Goal: Information Seeking & Learning: Learn about a topic

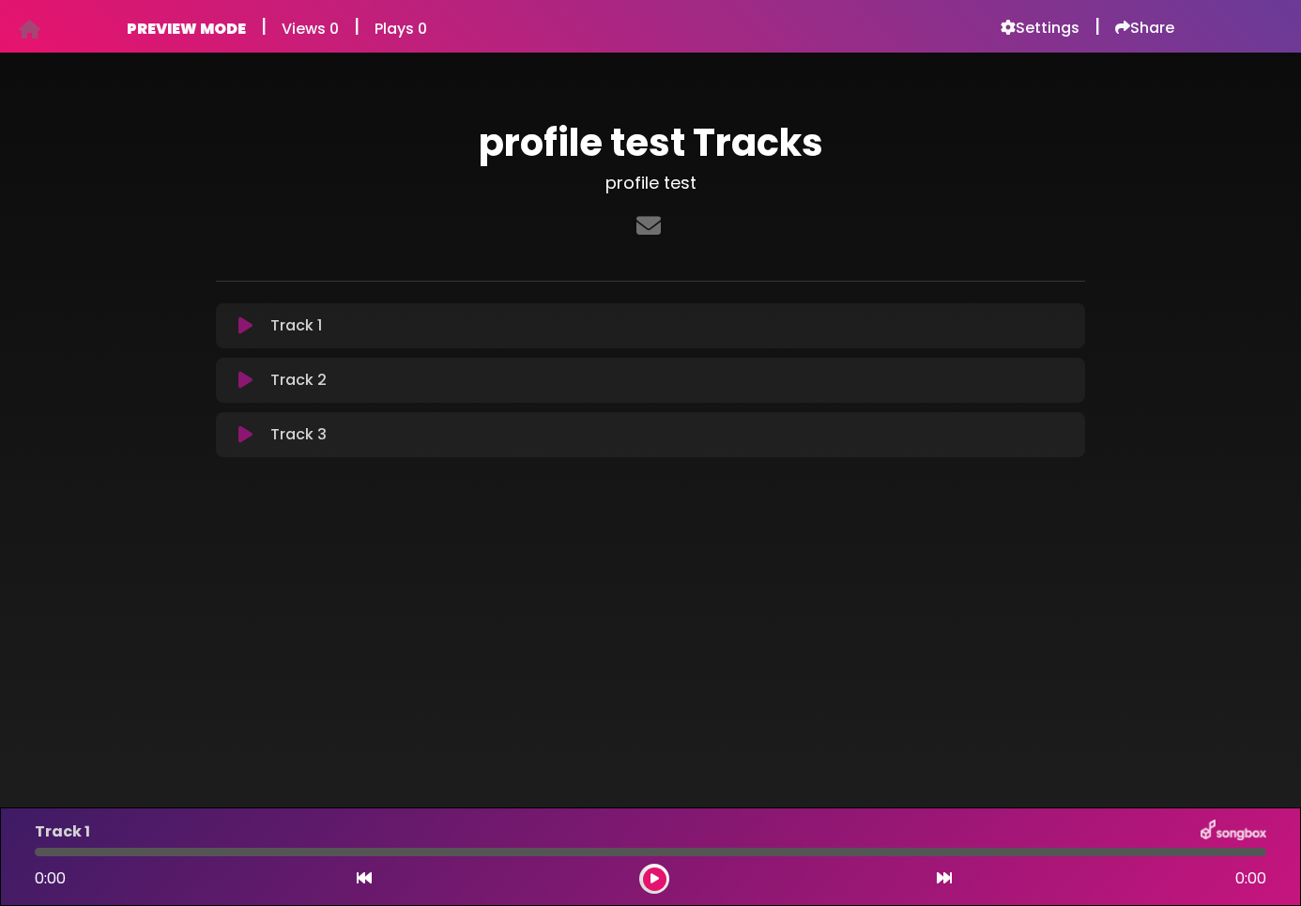
click at [924, 164] on h1 "profile test Tracks" at bounding box center [650, 142] width 869 height 45
click at [755, 0] on html "Your Private Link https://songbox.com/s/701e4ec2-d146-43c1-adbc-8ba4e6fca7d1 Co…" at bounding box center [650, 453] width 1301 height 906
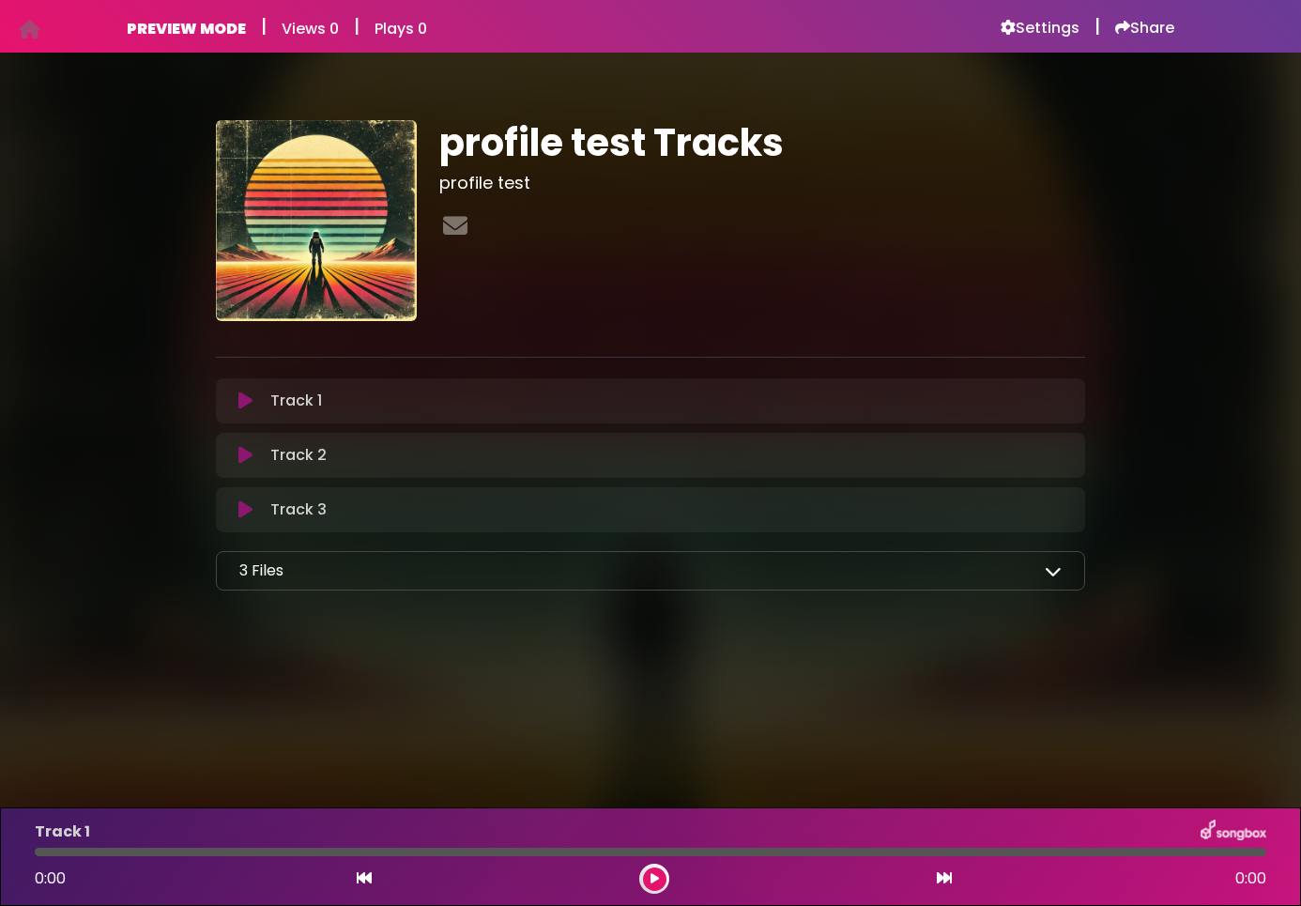
click at [1056, 574] on icon at bounding box center [1053, 570] width 17 height 17
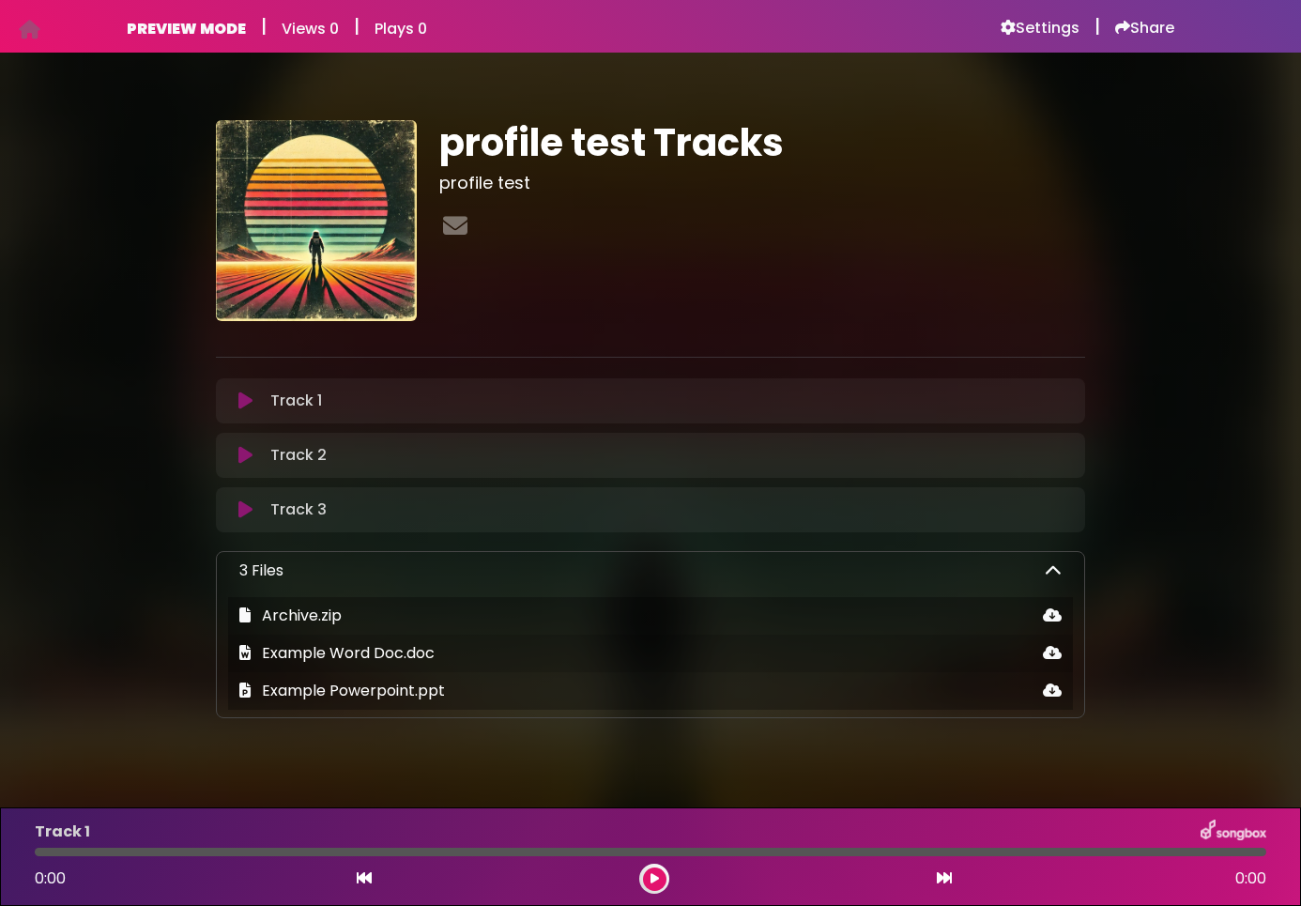
click at [1052, 575] on icon at bounding box center [1053, 570] width 17 height 17
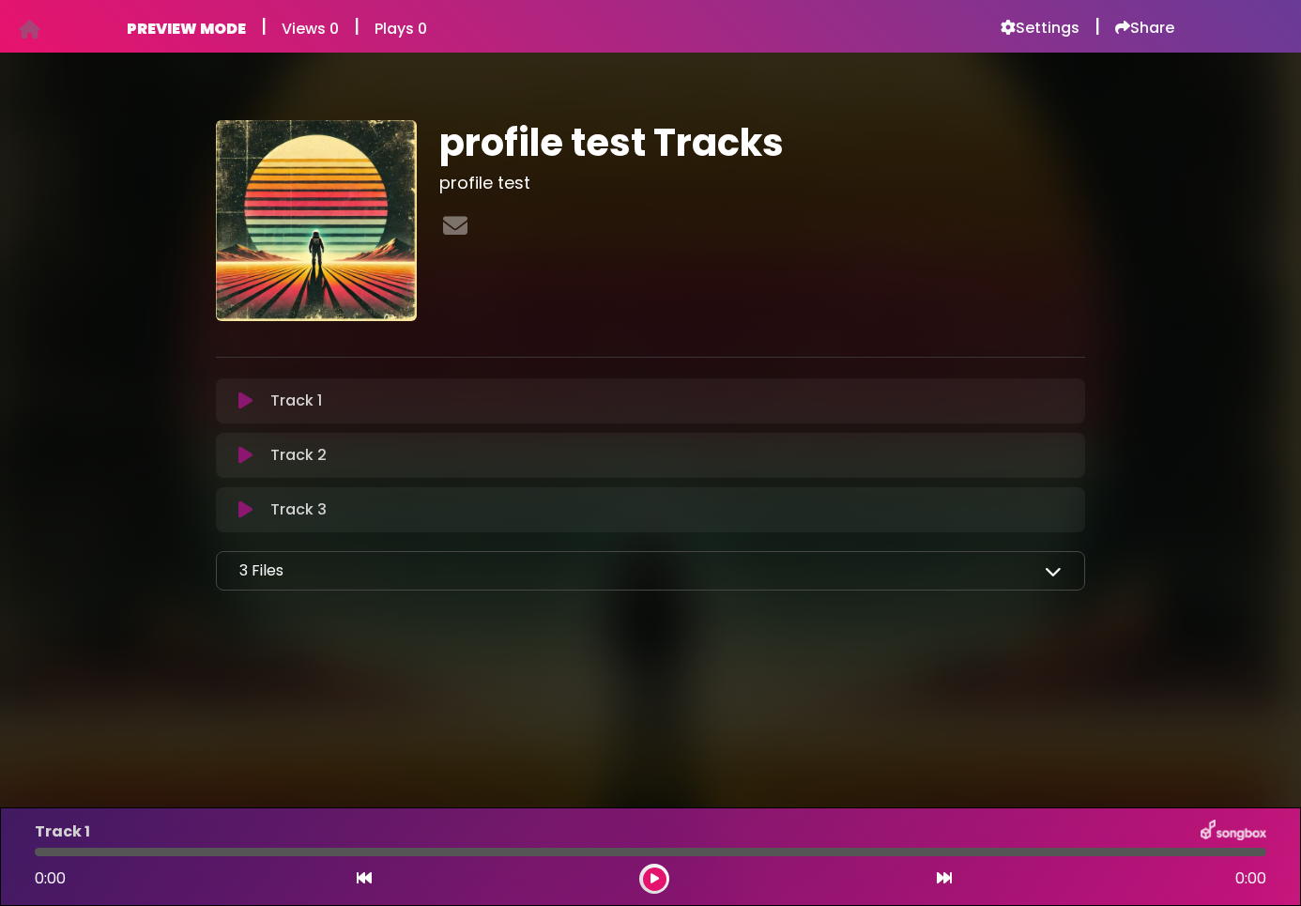
click at [1052, 575] on icon at bounding box center [1053, 570] width 17 height 17
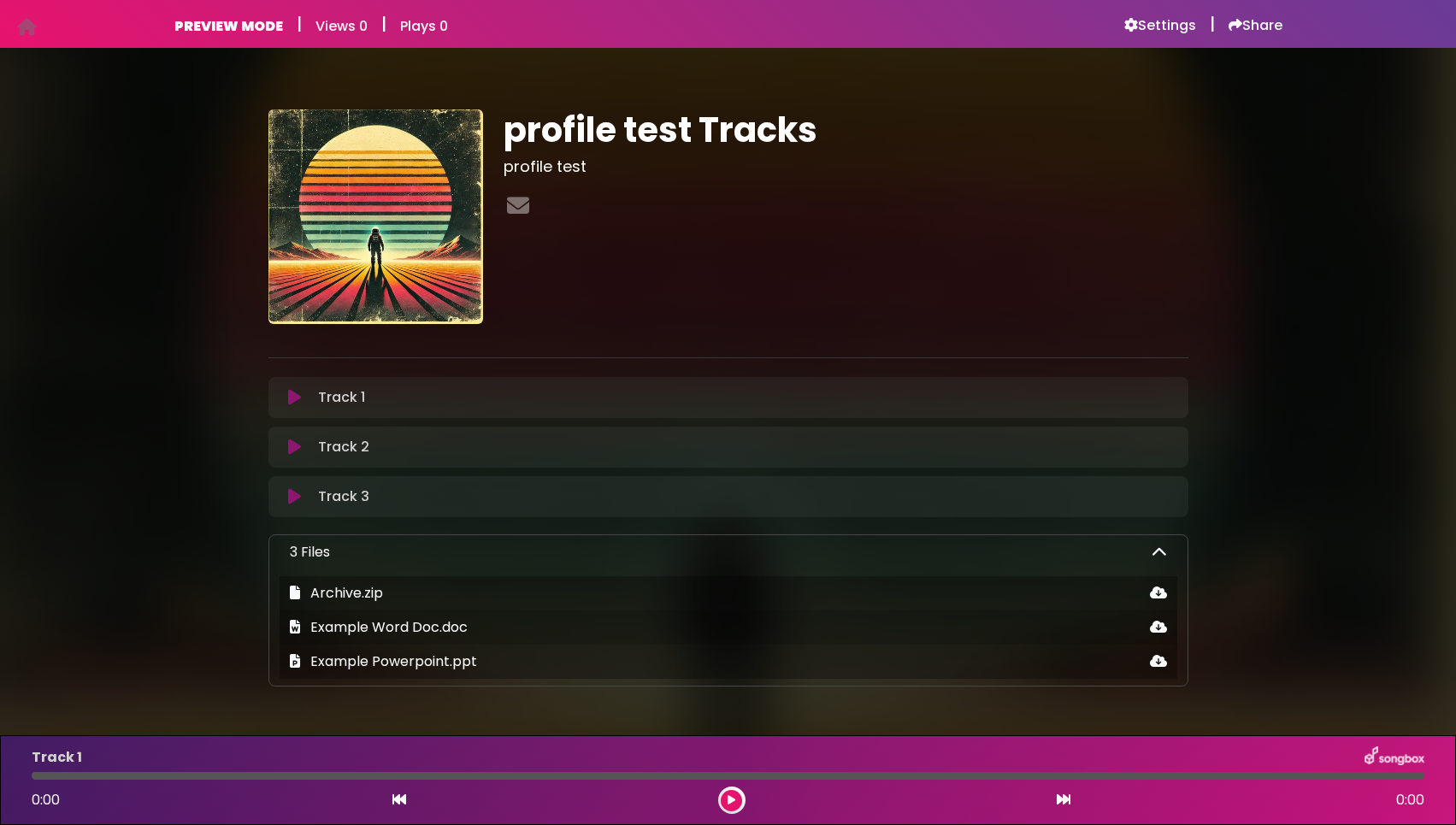
click at [1157, 555] on icon at bounding box center [1159, 552] width 15 height 15
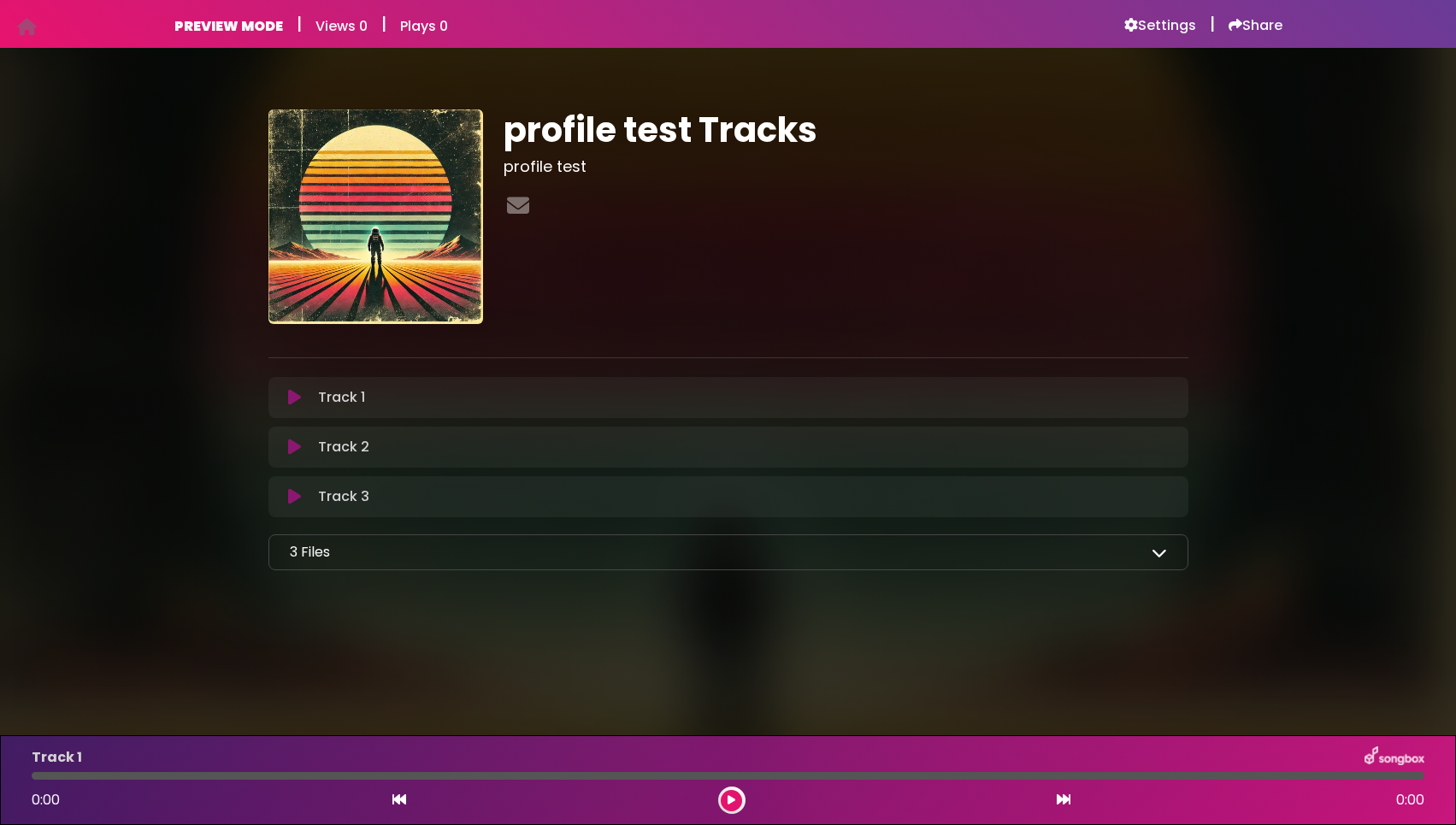
click at [1157, 555] on icon at bounding box center [1159, 552] width 15 height 15
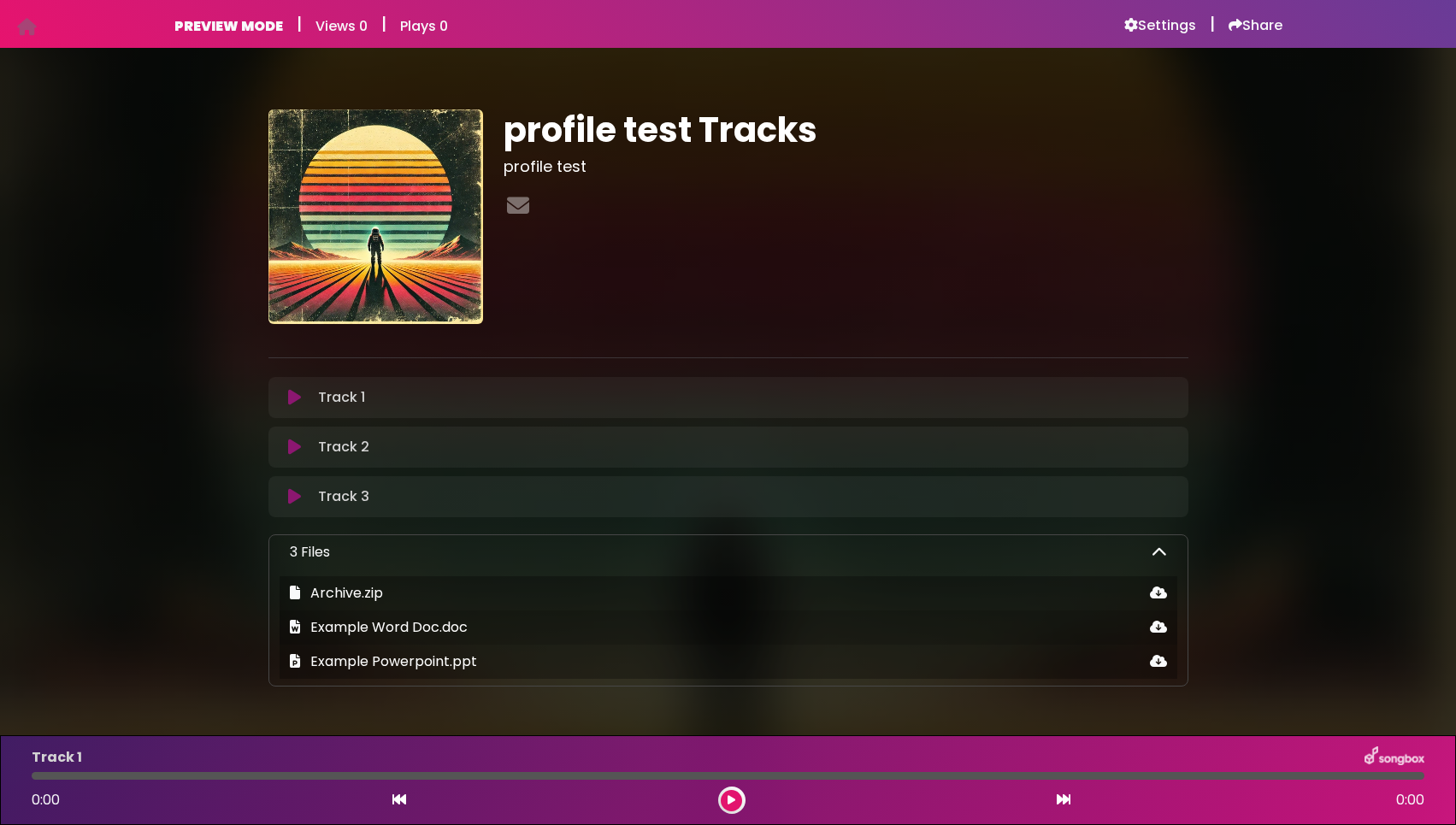
click at [1157, 555] on icon at bounding box center [1159, 552] width 15 height 15
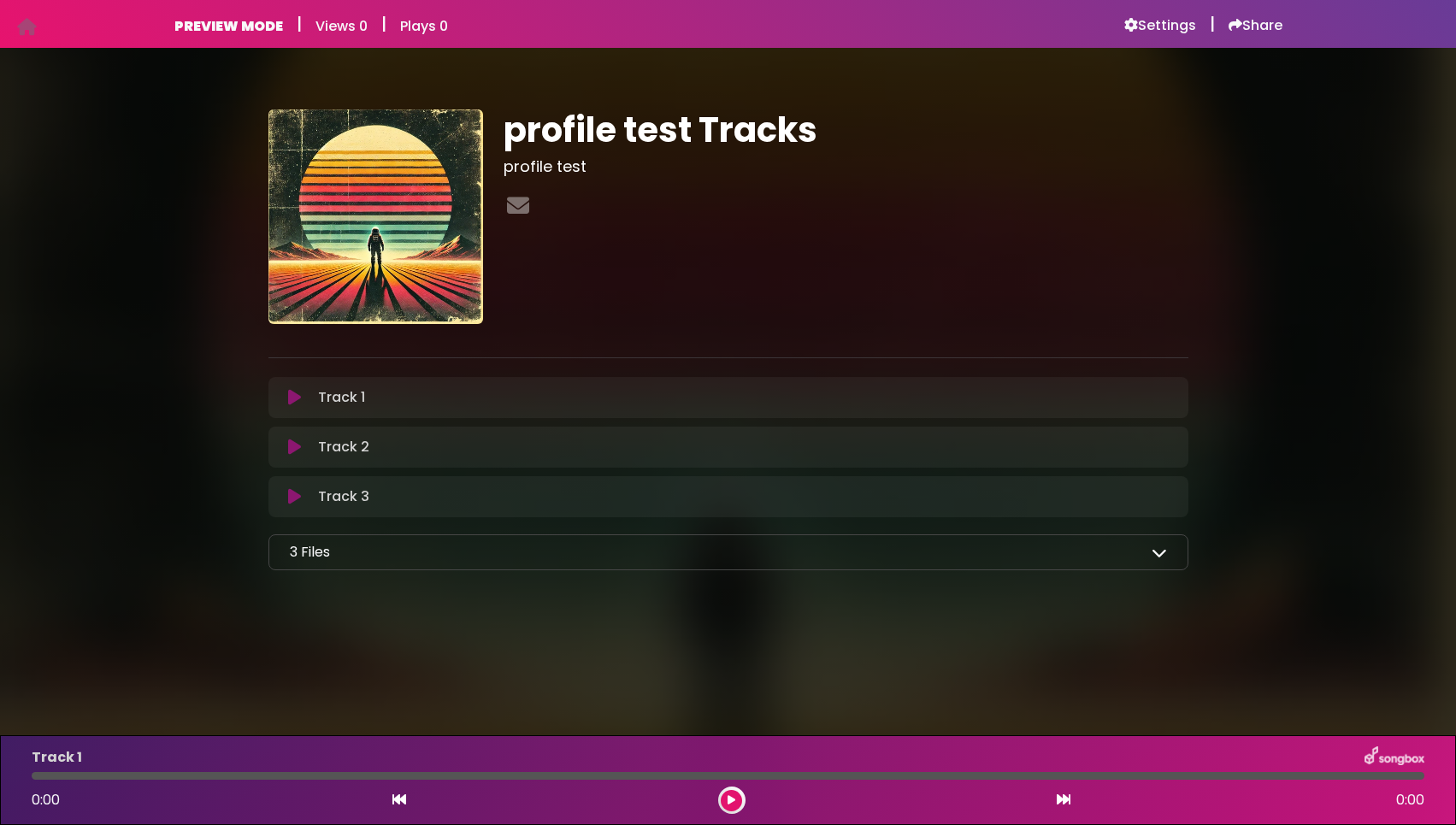
click at [1157, 553] on icon at bounding box center [1159, 552] width 15 height 15
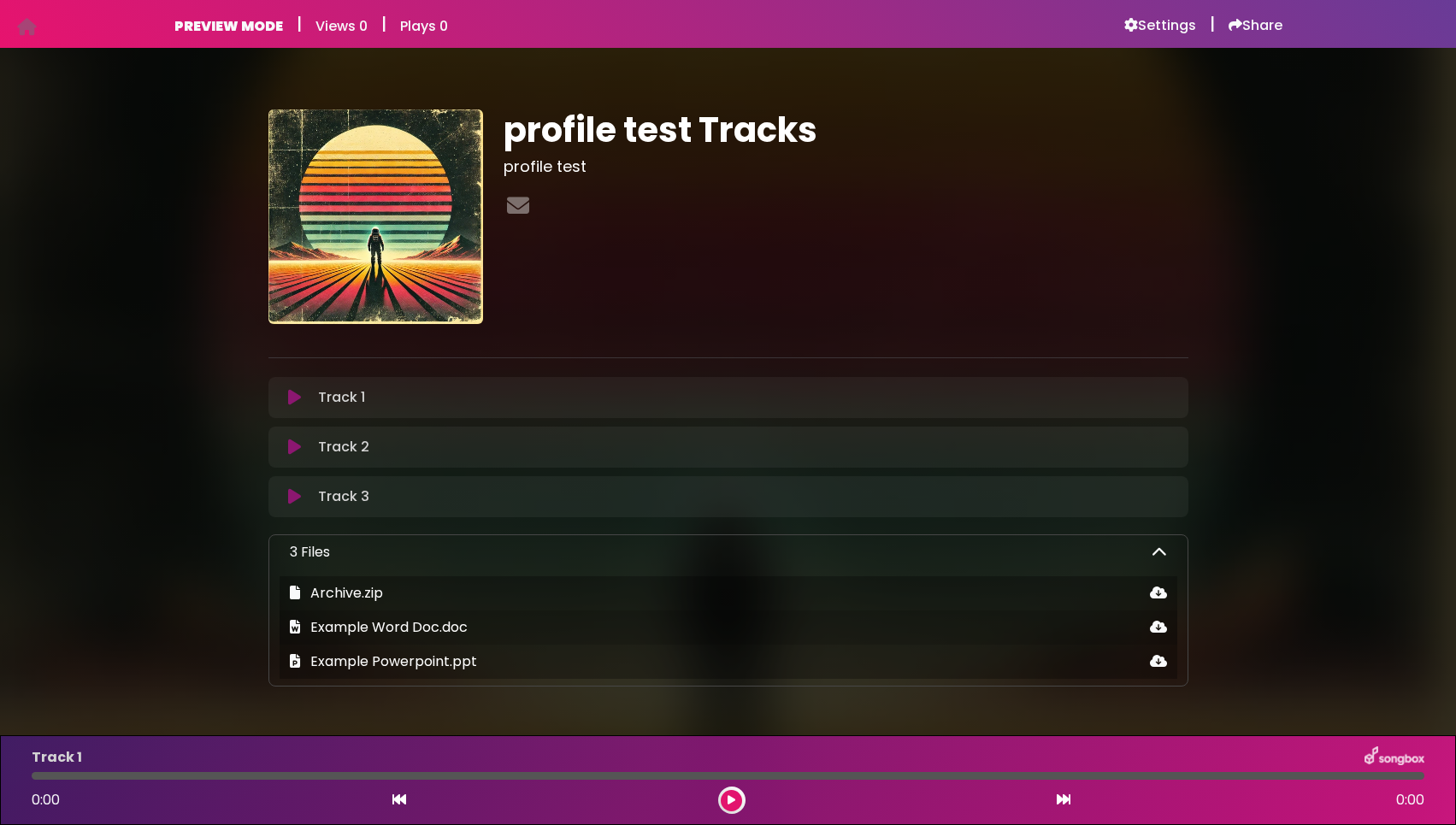
click at [1157, 553] on icon at bounding box center [1159, 552] width 15 height 15
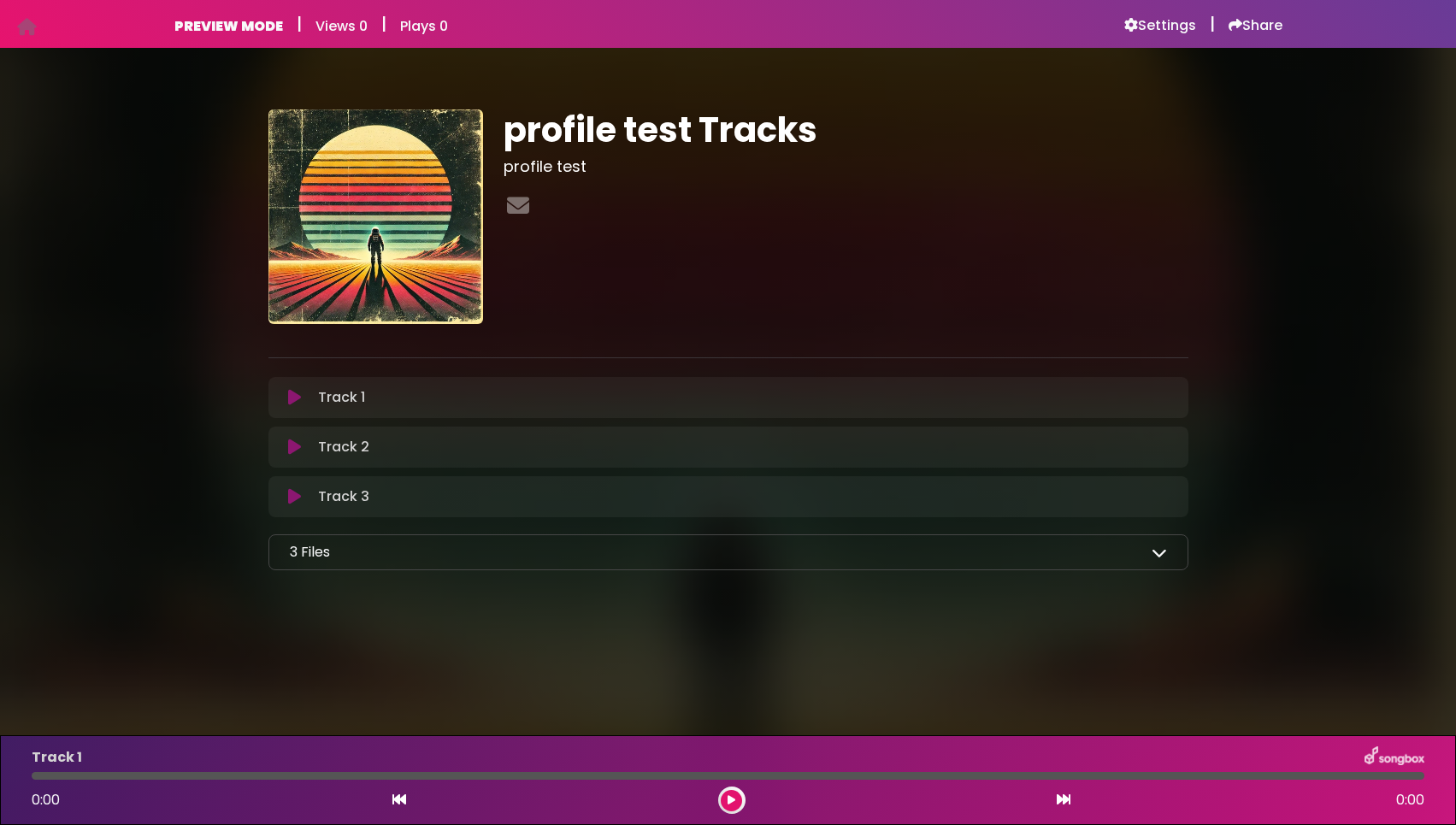
click at [1157, 553] on icon at bounding box center [1159, 552] width 15 height 15
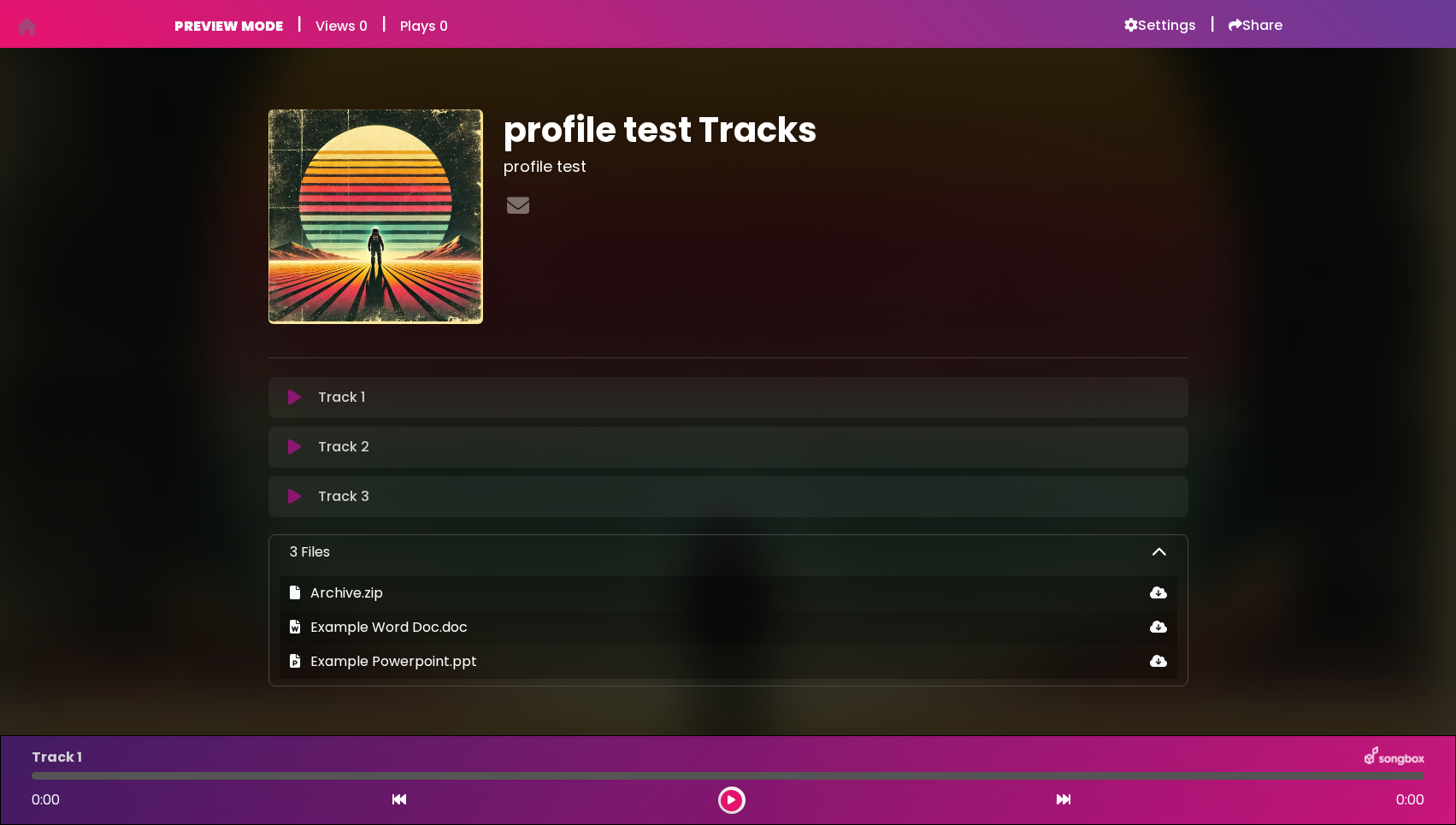
click at [1157, 553] on icon at bounding box center [1159, 552] width 15 height 15
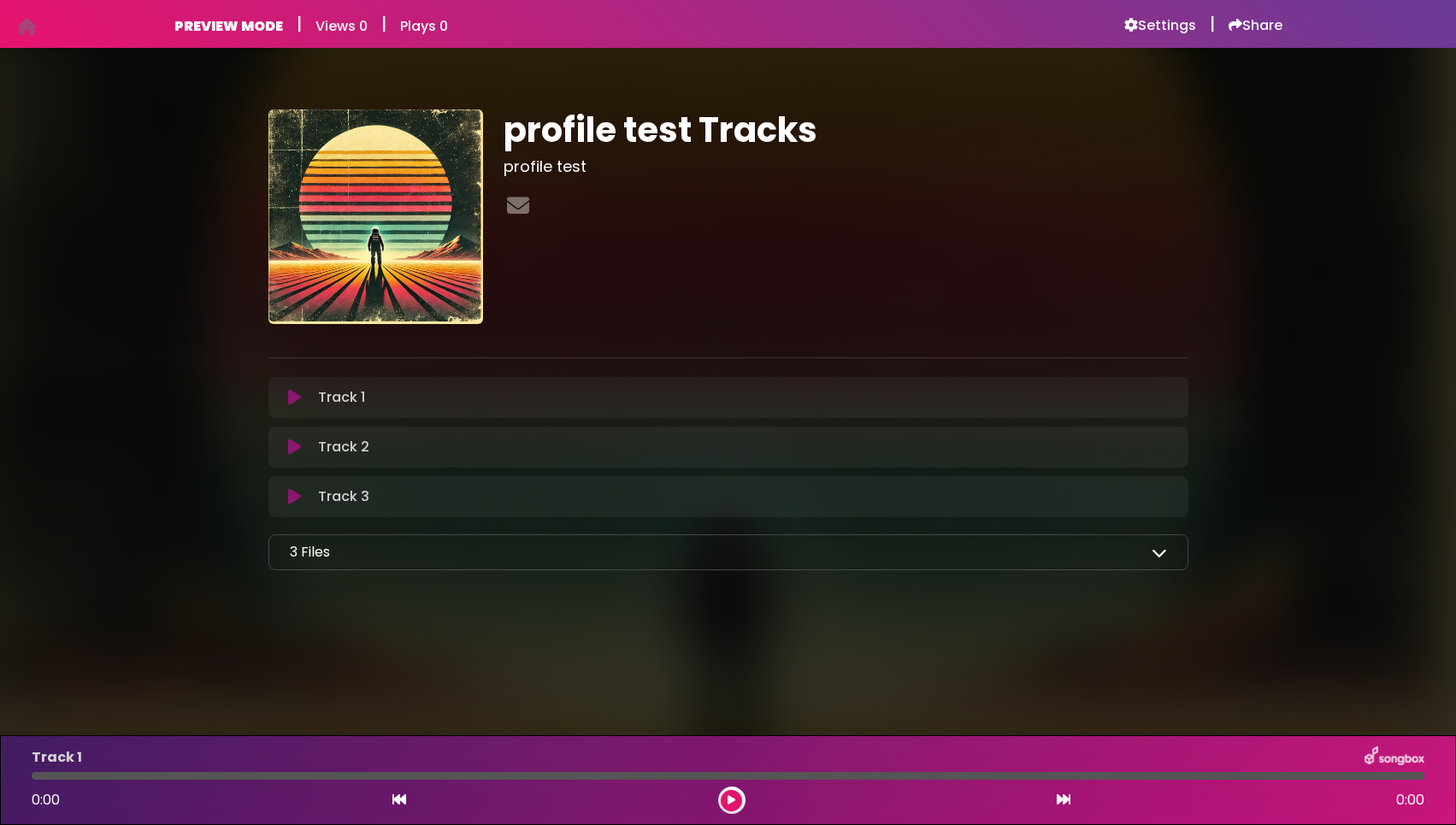
click at [1157, 553] on icon at bounding box center [1159, 552] width 15 height 15
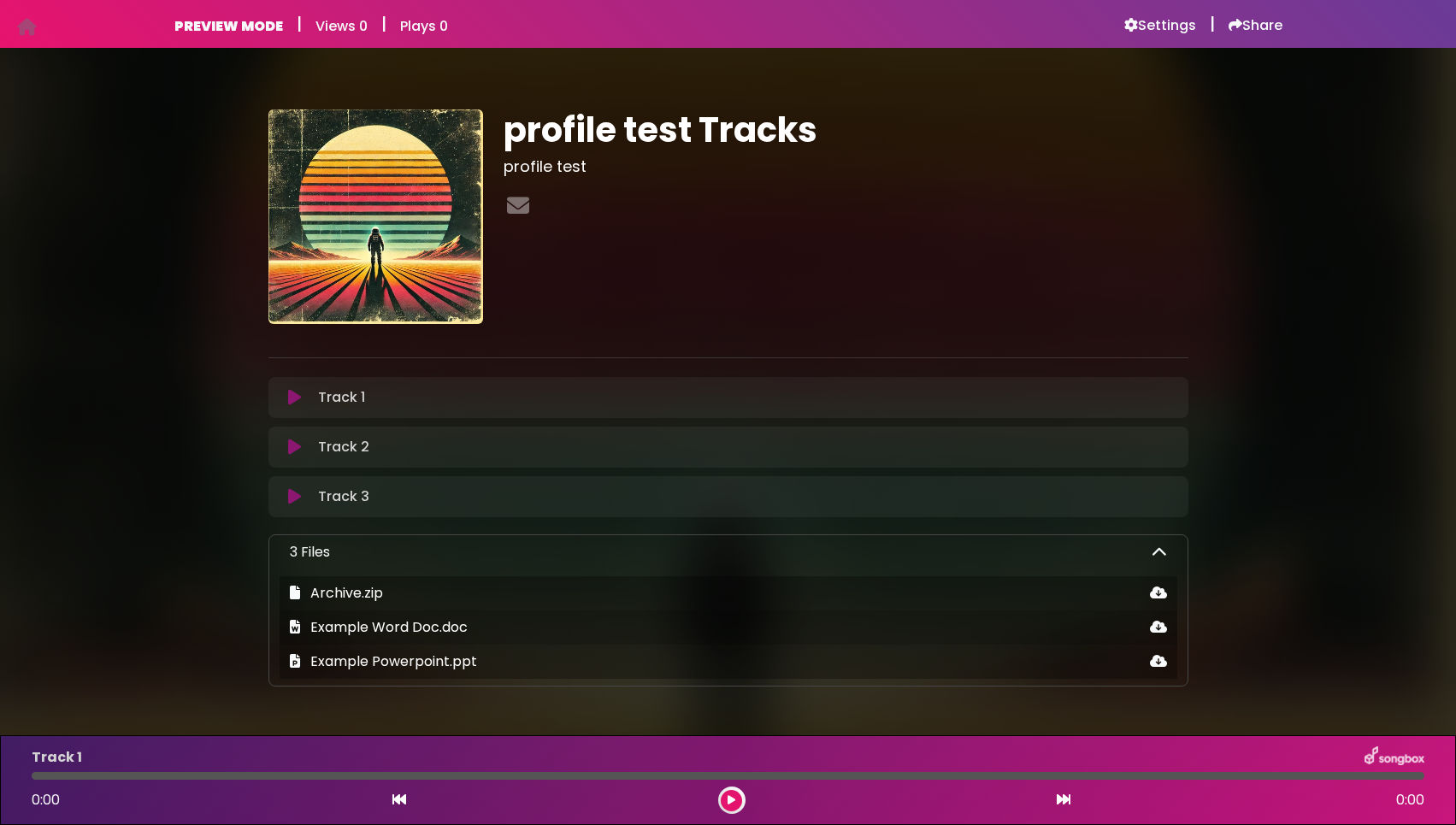
click at [1157, 552] on icon at bounding box center [1159, 552] width 15 height 15
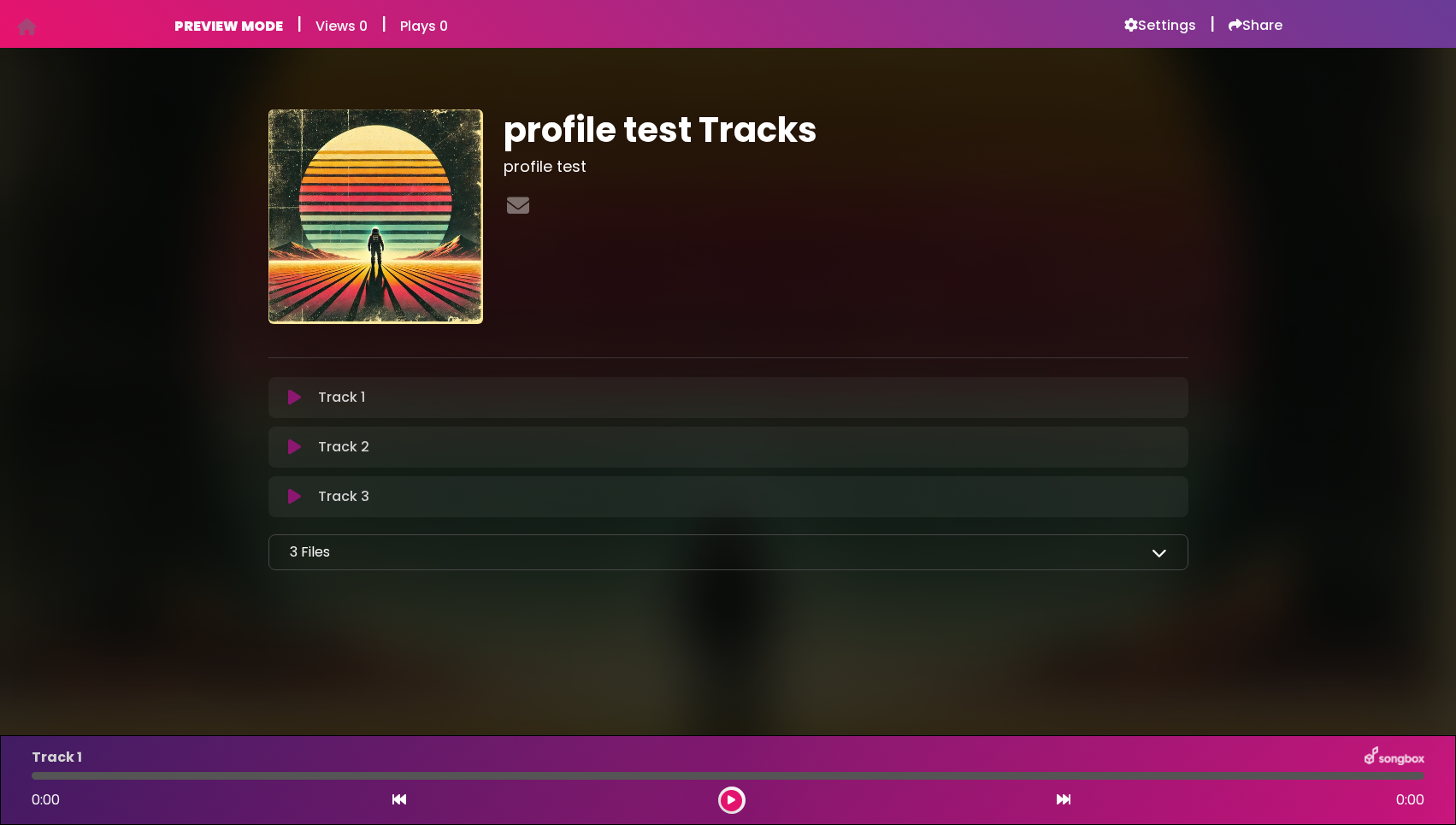
click at [1157, 552] on icon at bounding box center [1159, 552] width 15 height 15
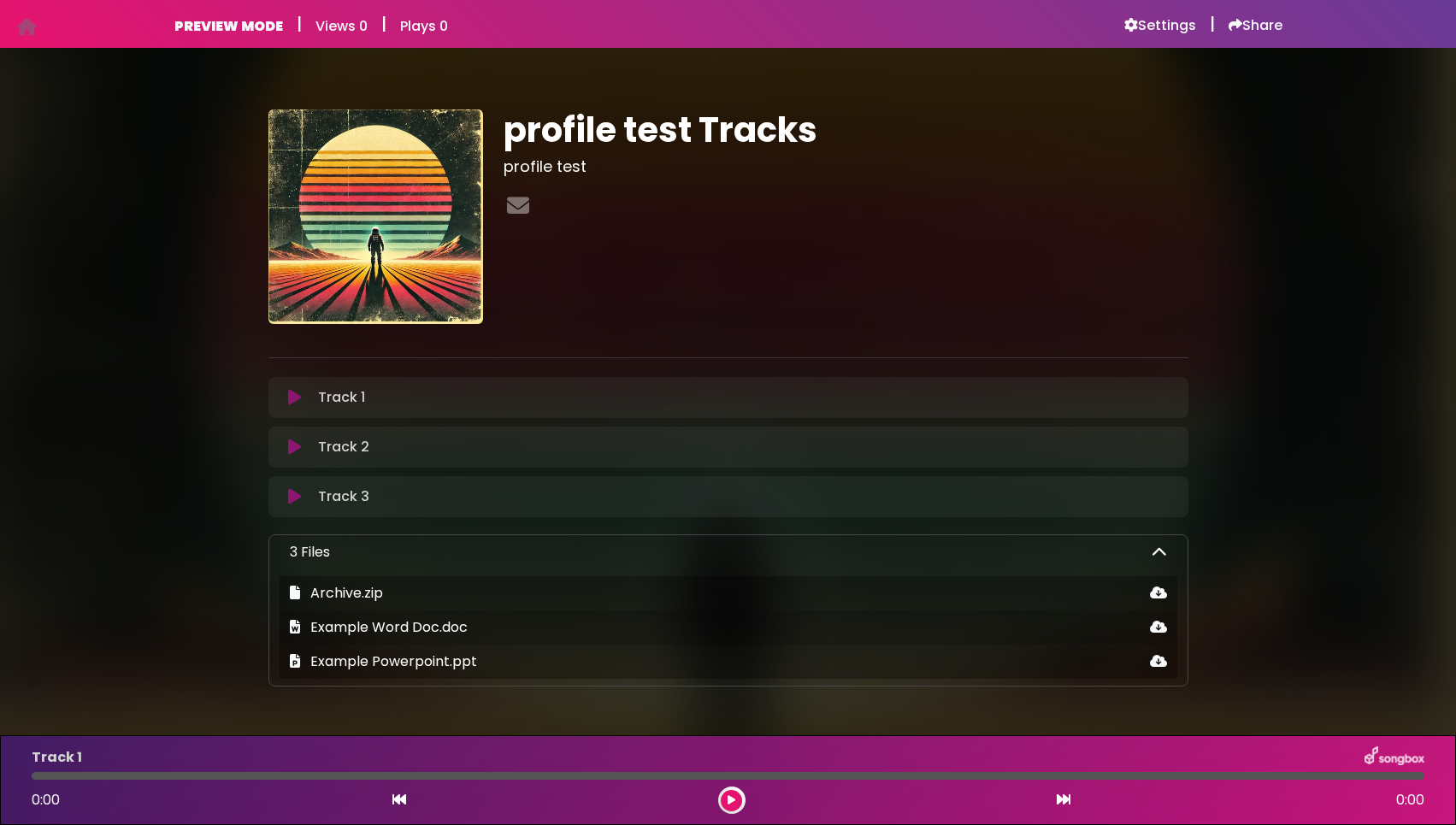
click at [1157, 552] on icon at bounding box center [1159, 552] width 15 height 15
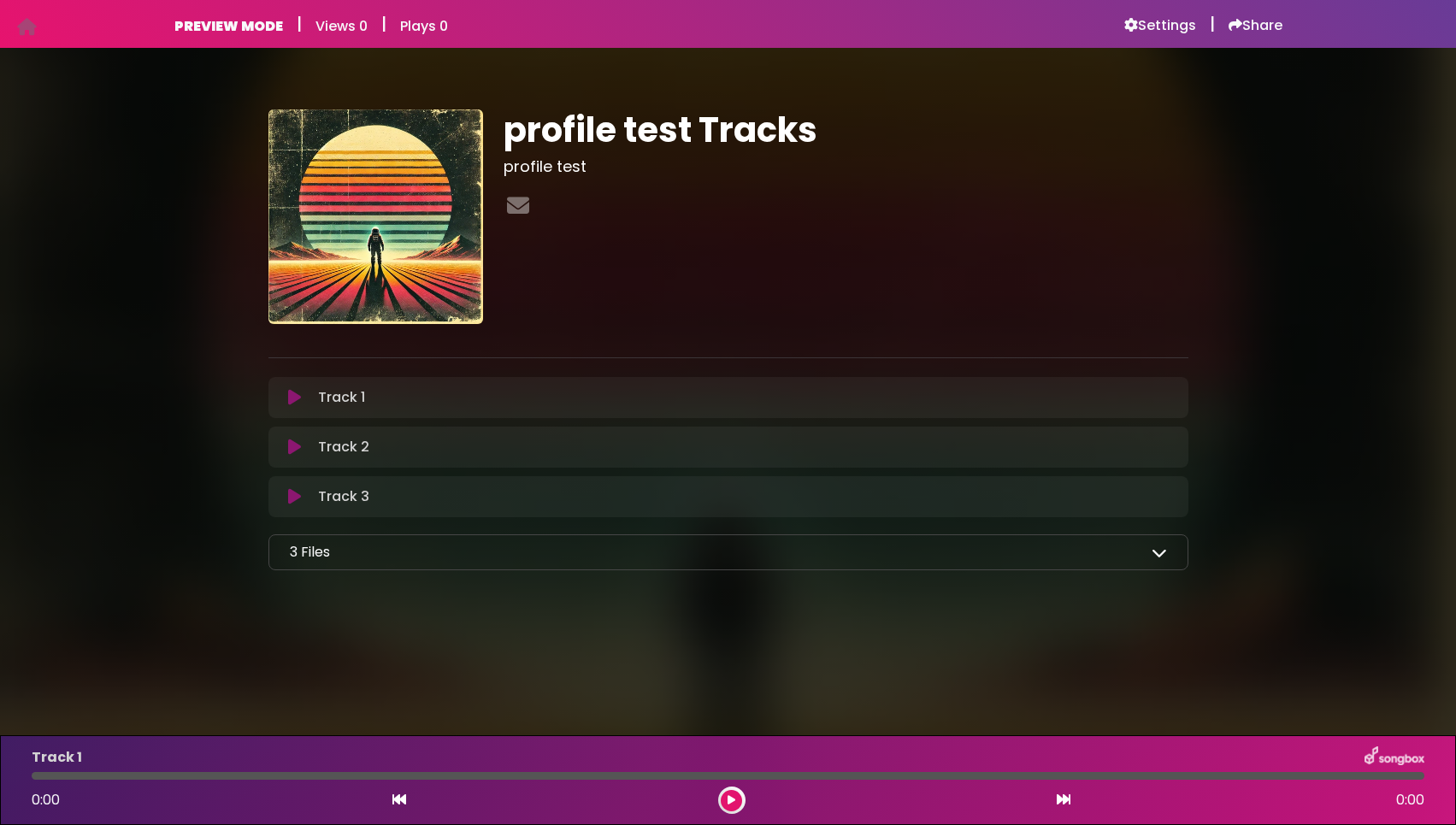
click at [1159, 553] on icon at bounding box center [1159, 552] width 15 height 15
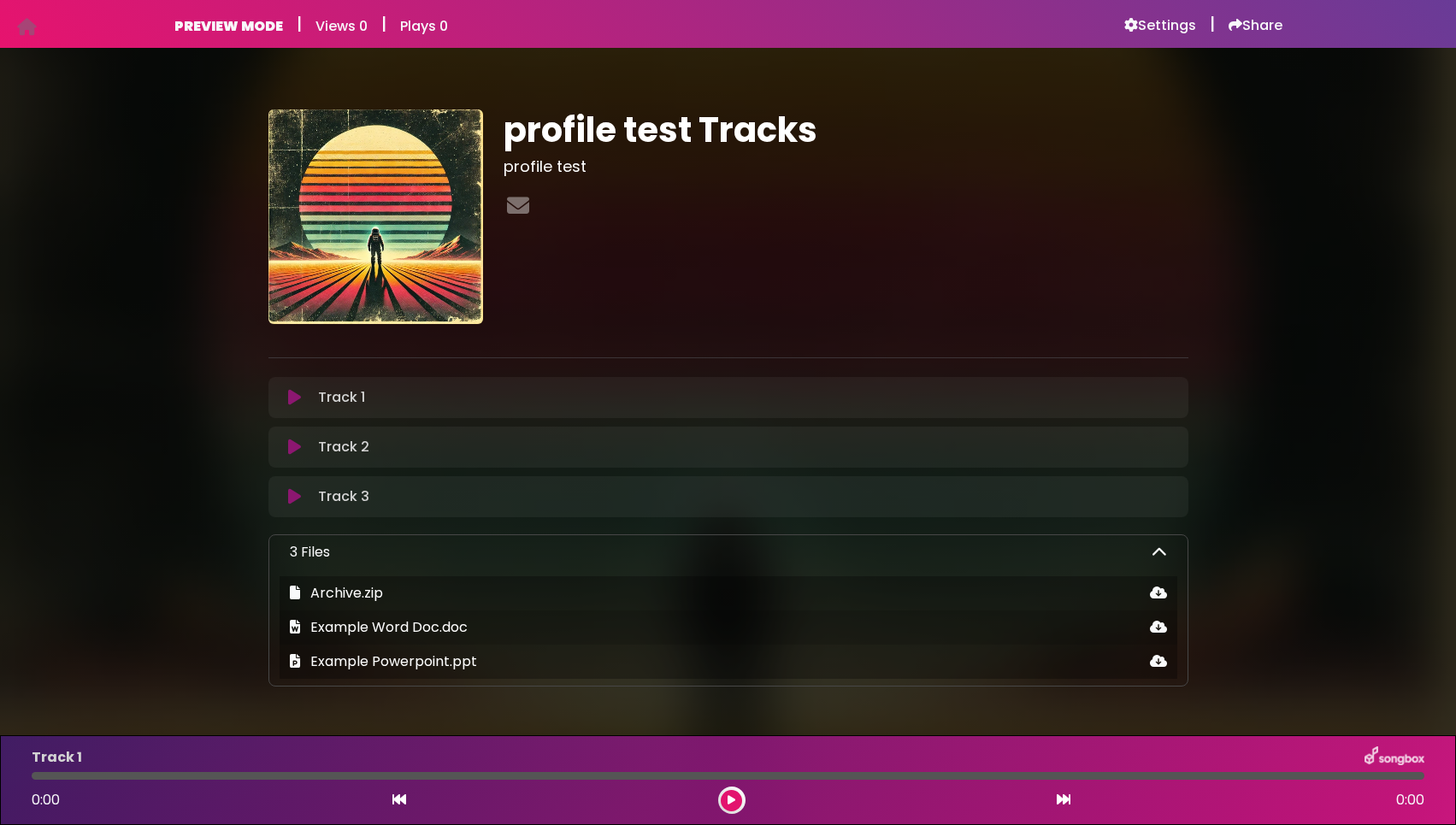
click at [1159, 553] on icon at bounding box center [1159, 552] width 15 height 15
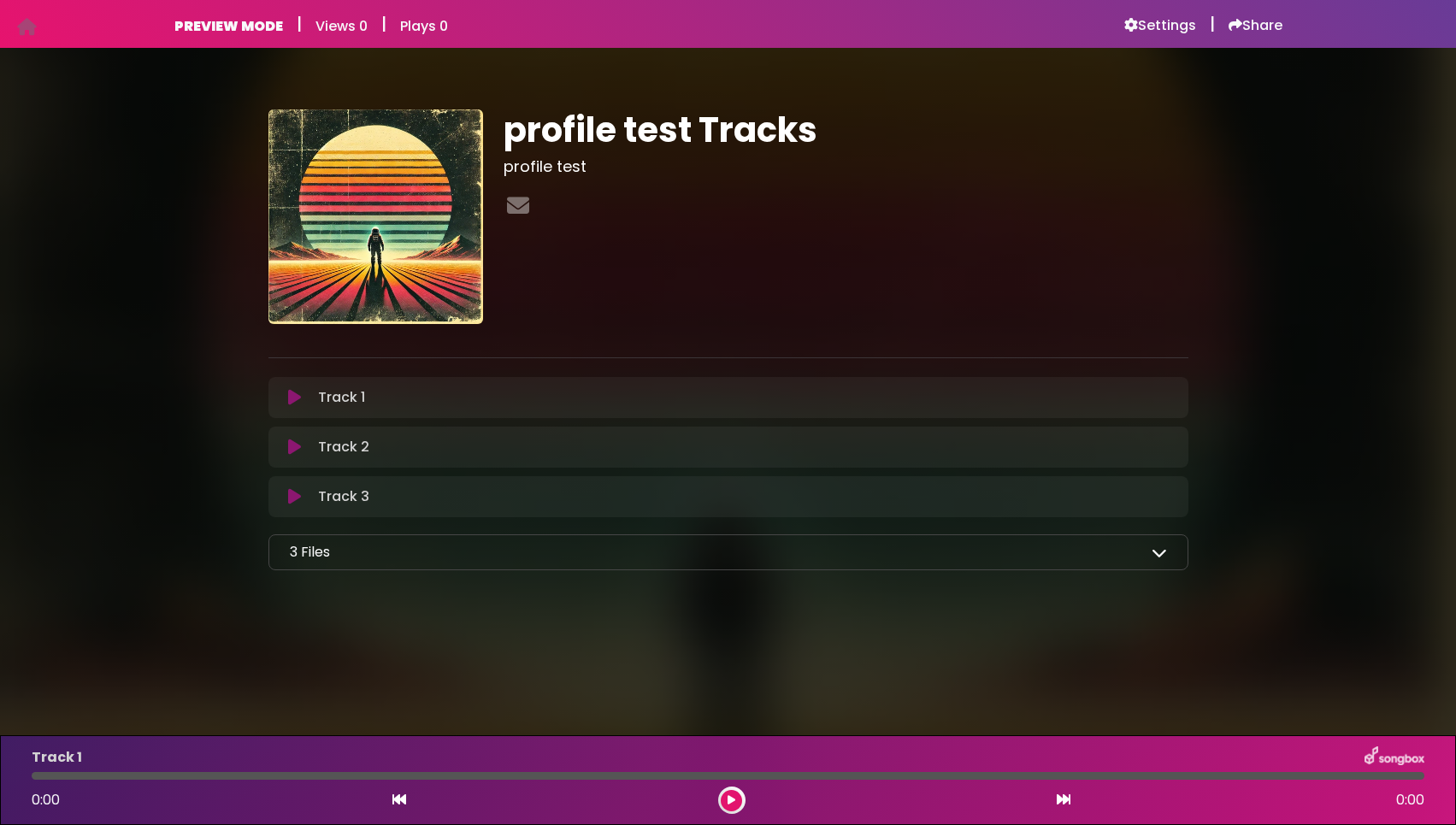
click at [1163, 558] on icon at bounding box center [1159, 552] width 15 height 15
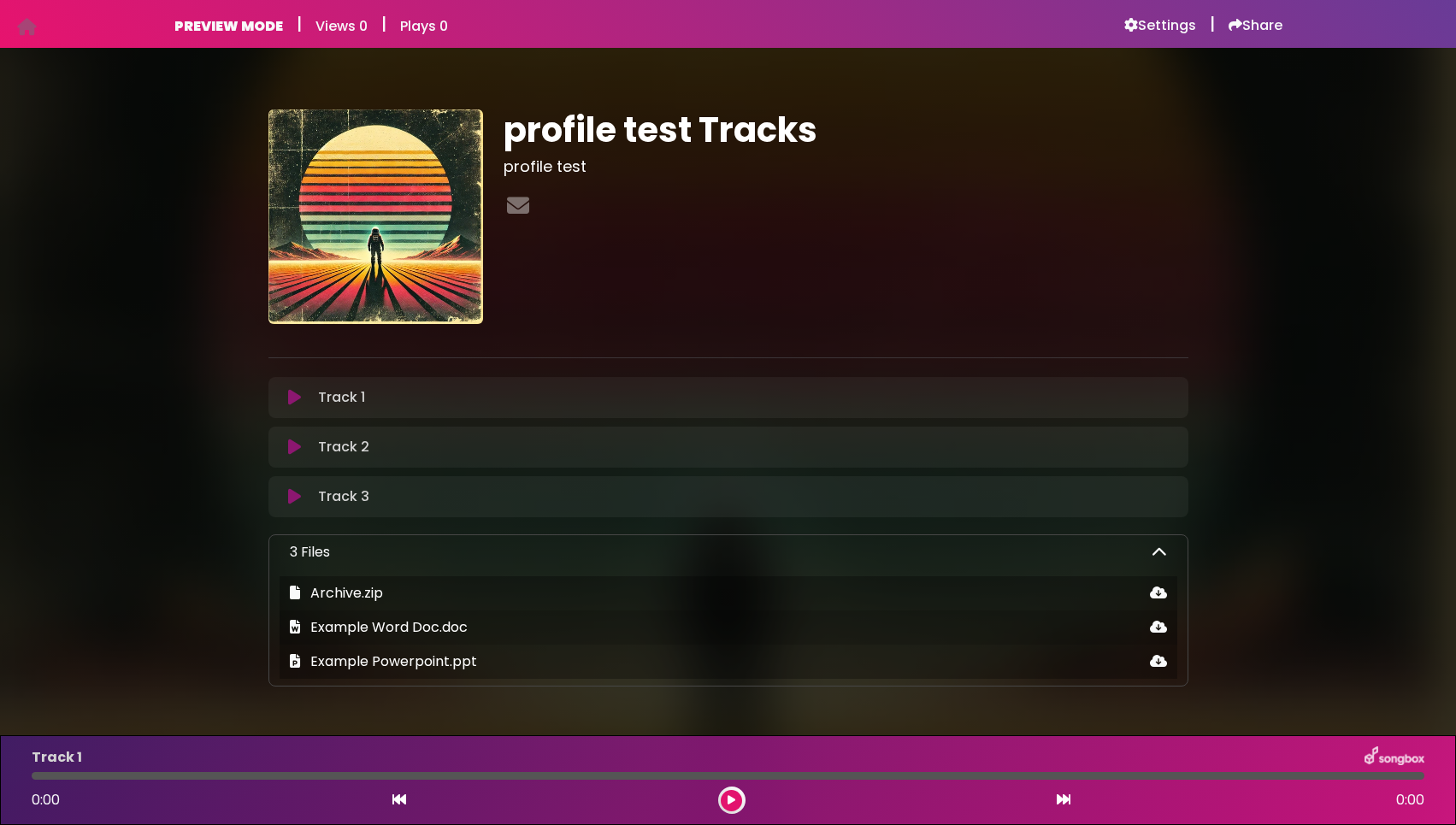
click at [1163, 558] on icon at bounding box center [1159, 552] width 15 height 15
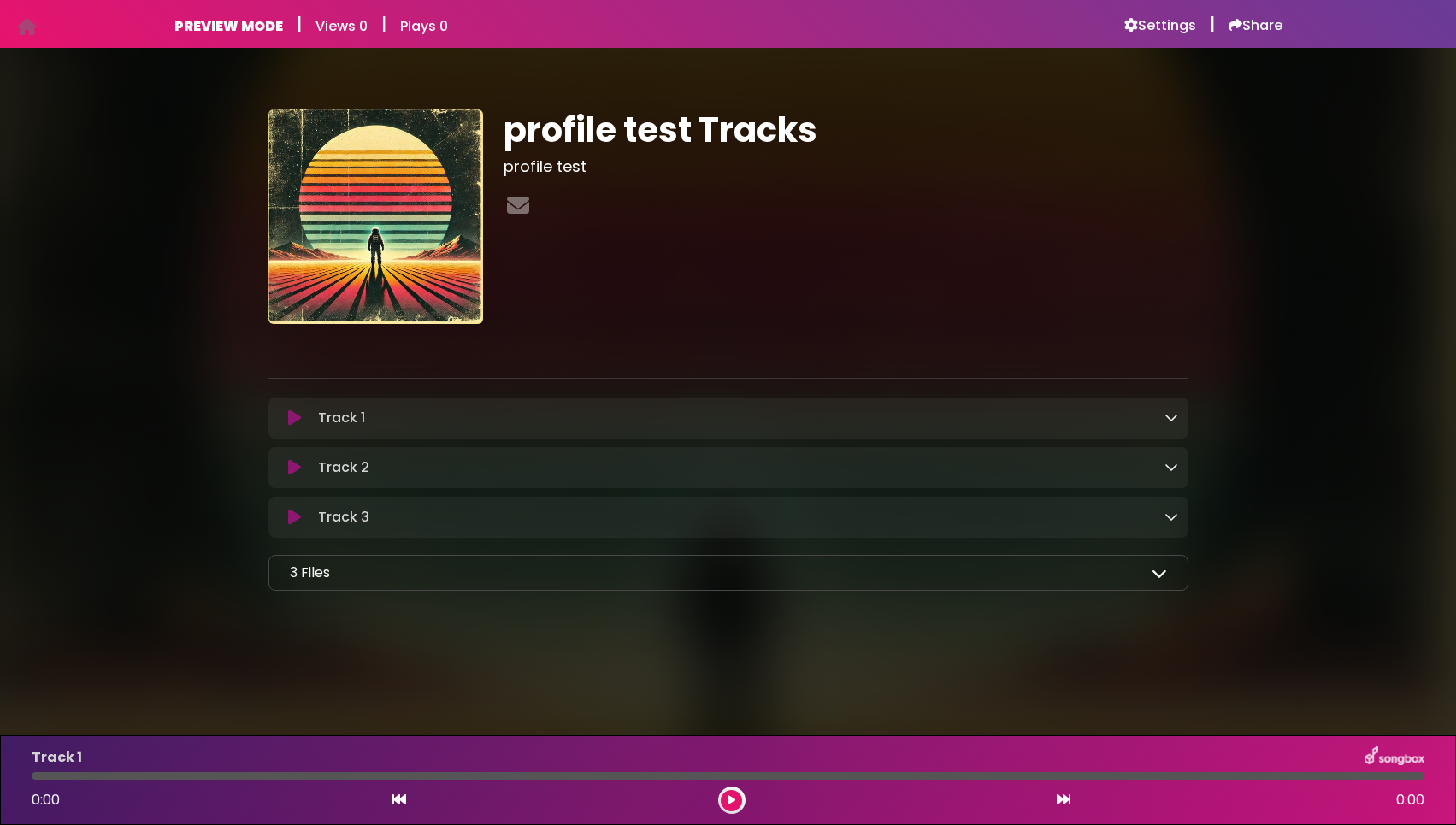
click at [1167, 420] on icon at bounding box center [1171, 417] width 14 height 14
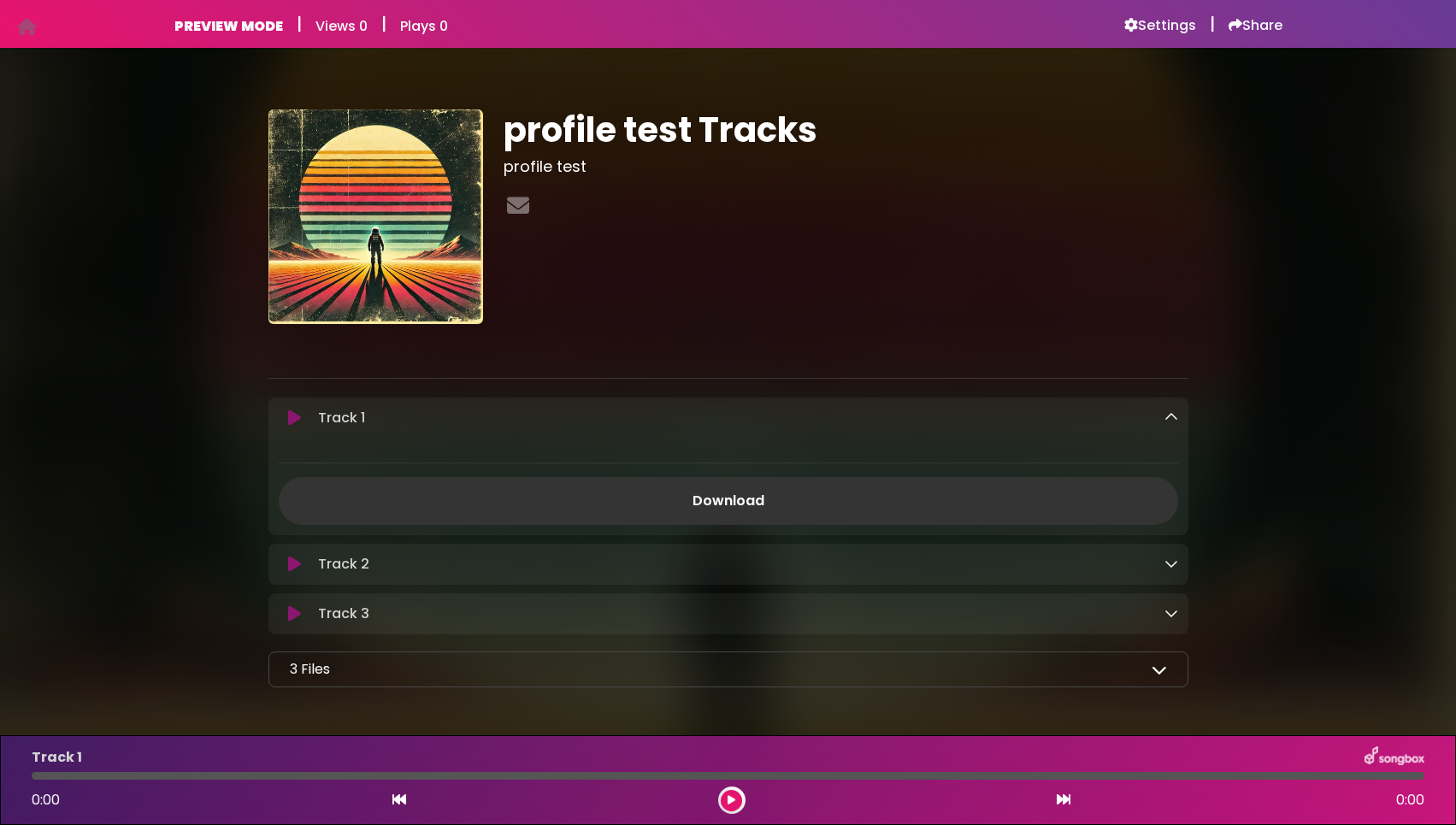
click at [1172, 569] on icon at bounding box center [1171, 563] width 14 height 14
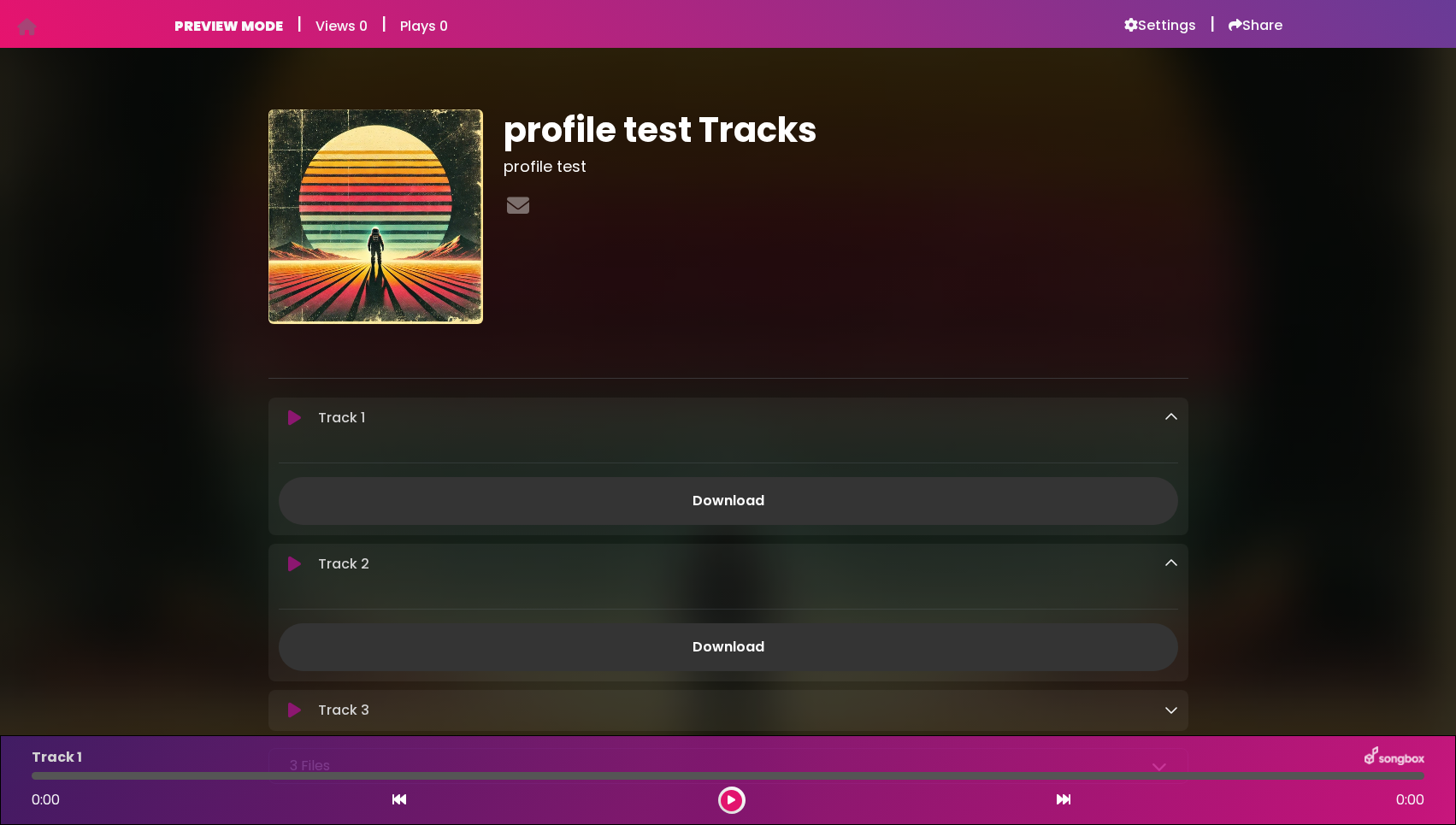
click at [1169, 565] on icon at bounding box center [1171, 563] width 14 height 14
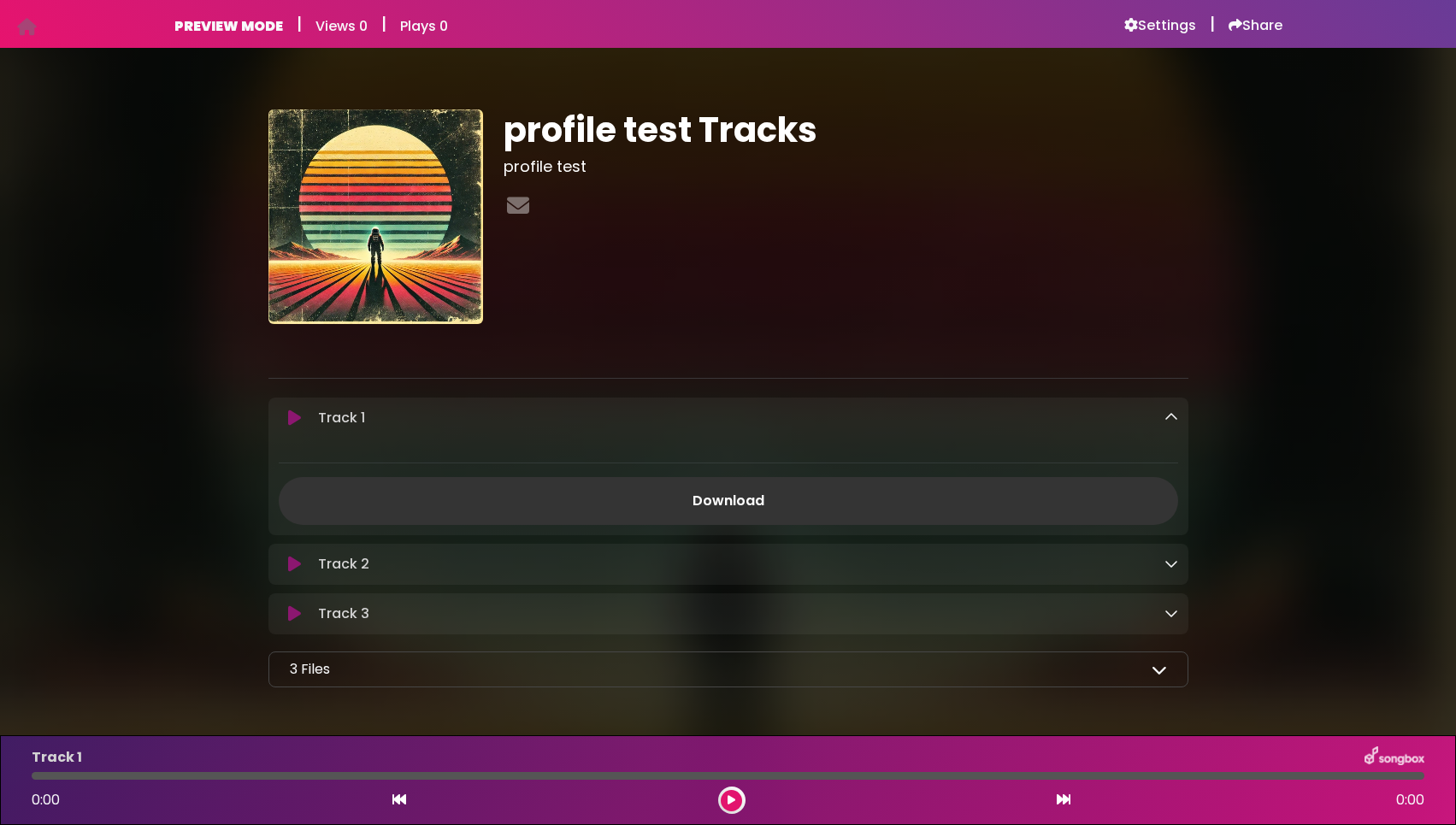
click at [1166, 413] on icon at bounding box center [1171, 417] width 14 height 14
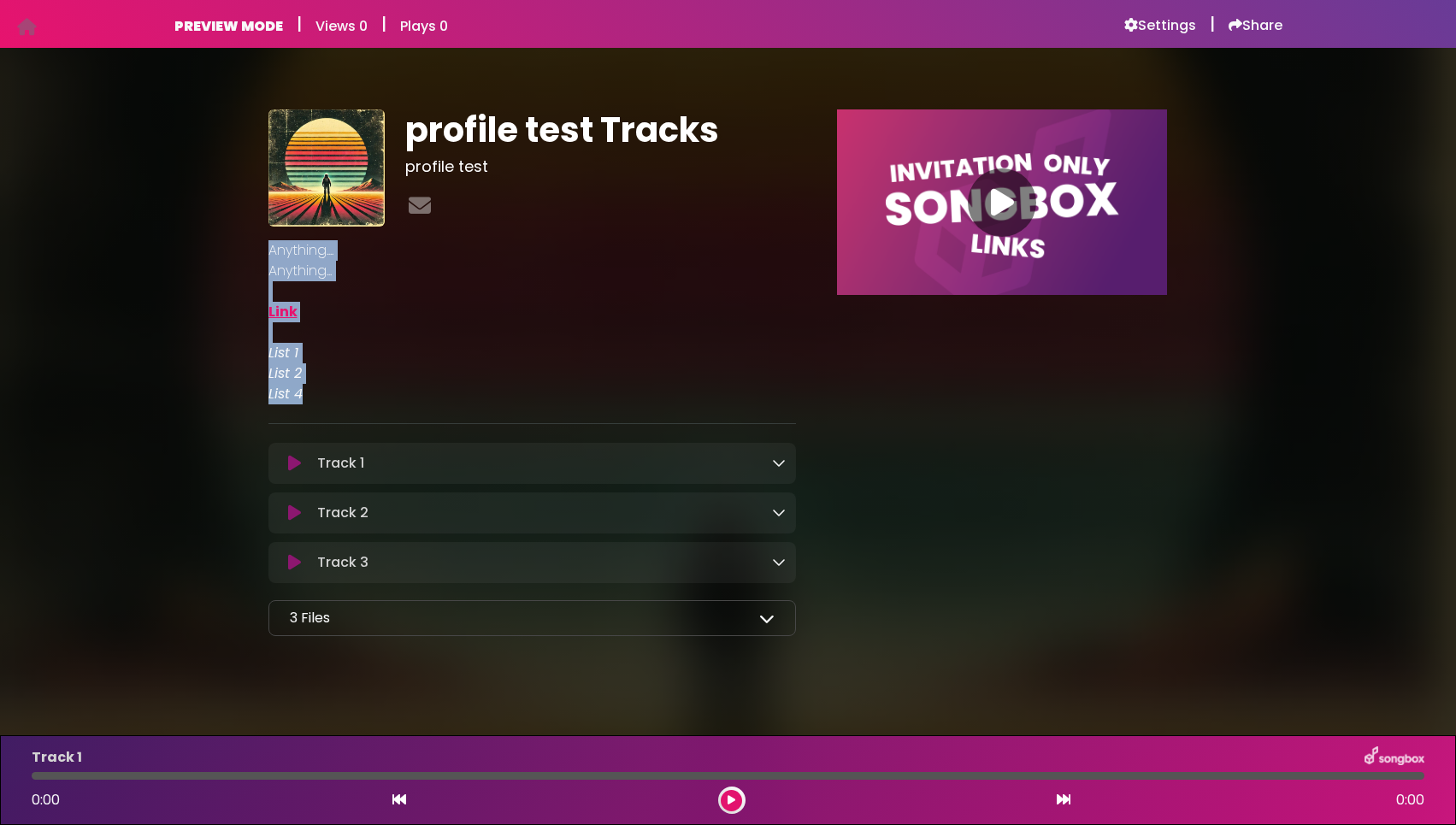
drag, startPoint x: 270, startPoint y: 250, endPoint x: 412, endPoint y: 401, distance: 207.3
click at [412, 401] on div "Anything.... Anything... Link List 1 List 2 List 4" at bounding box center [533, 322] width 528 height 164
click at [407, 401] on p "List 4" at bounding box center [533, 394] width 528 height 21
drag, startPoint x: 327, startPoint y: 396, endPoint x: 268, endPoint y: 260, distance: 148.2
click at [253, 251] on div "profile test Tracks profile test Anything.... Anything..." at bounding box center [728, 366] width 1128 height 596
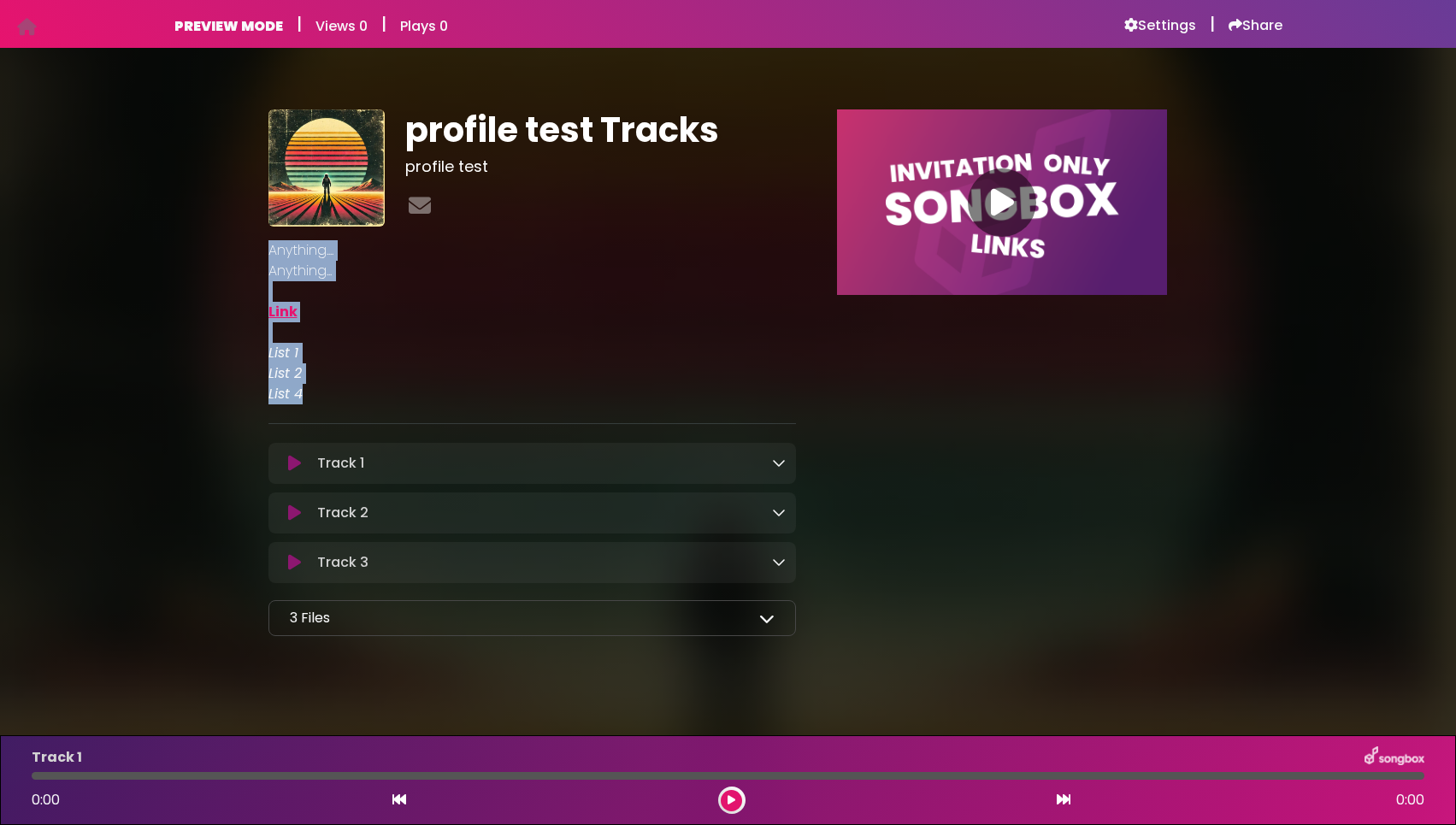
click at [382, 282] on p at bounding box center [533, 291] width 528 height 21
drag, startPoint x: 271, startPoint y: 253, endPoint x: 566, endPoint y: 377, distance: 320.0
click at [566, 377] on div "Anything.... Anything... Link List 1 List 2 List 4" at bounding box center [533, 322] width 528 height 164
click at [466, 395] on p "List 4" at bounding box center [533, 394] width 528 height 21
click at [781, 464] on icon at bounding box center [779, 462] width 14 height 14
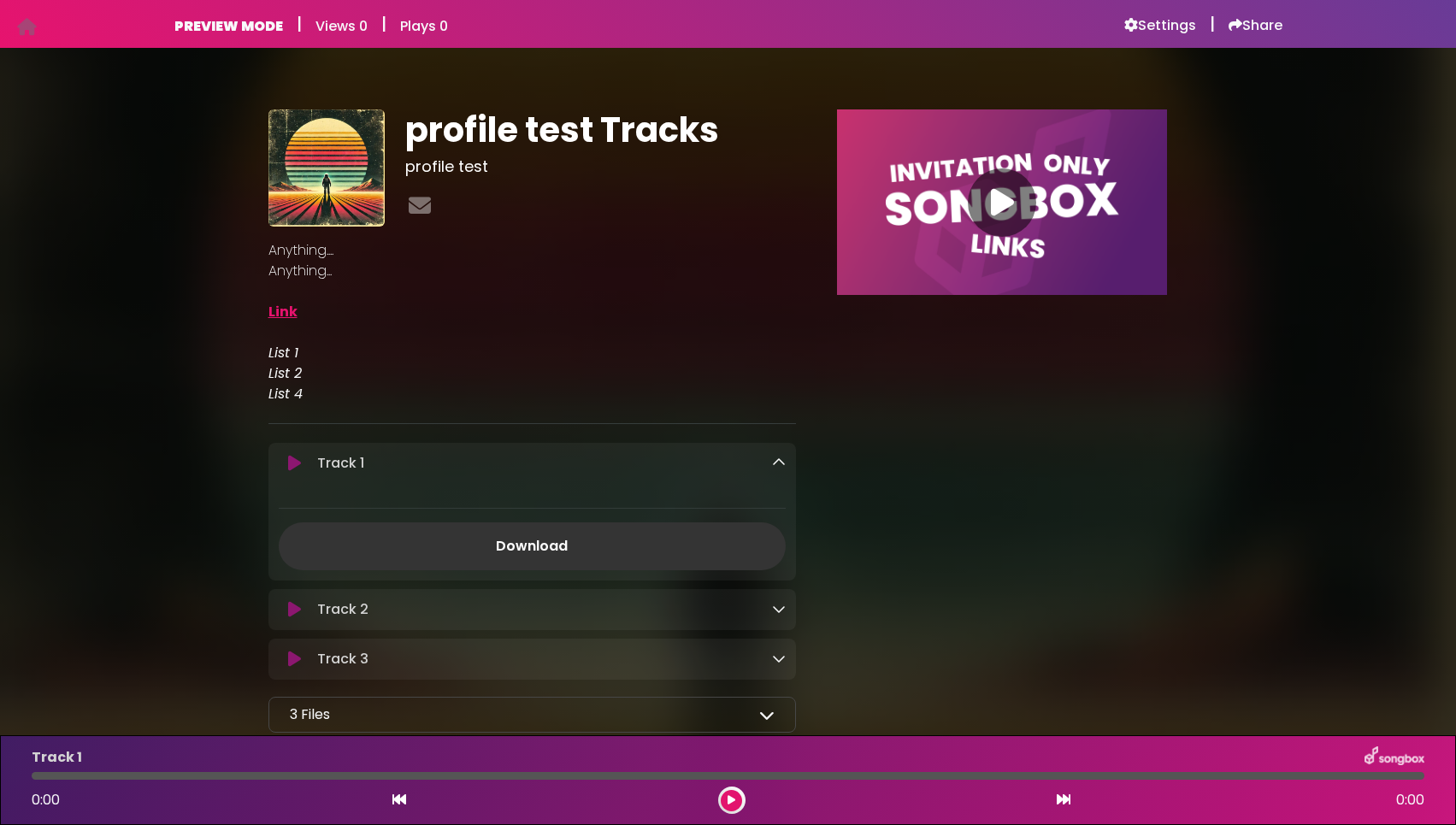
click at [781, 464] on icon at bounding box center [779, 462] width 14 height 14
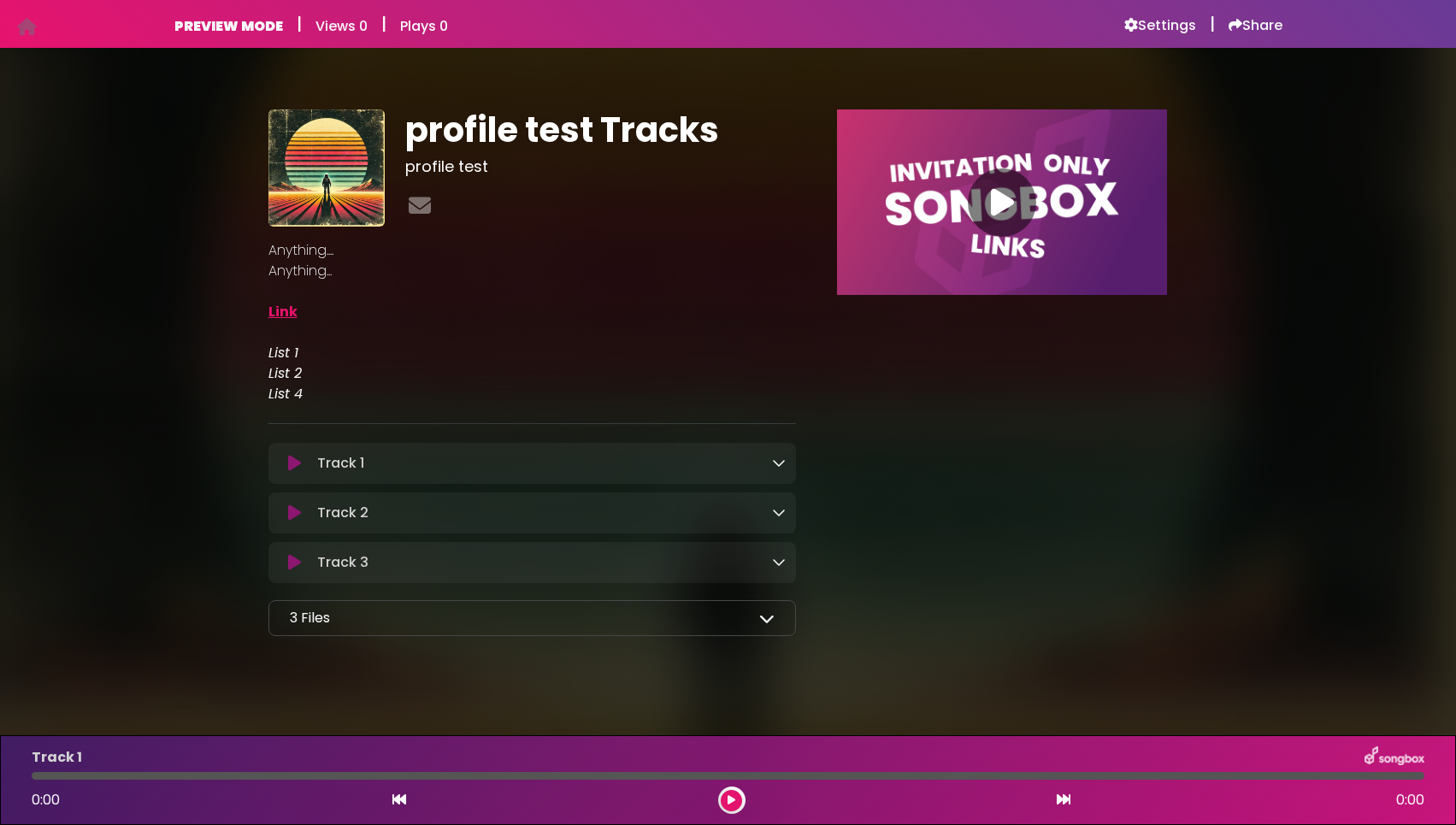
click at [781, 465] on icon at bounding box center [779, 462] width 14 height 14
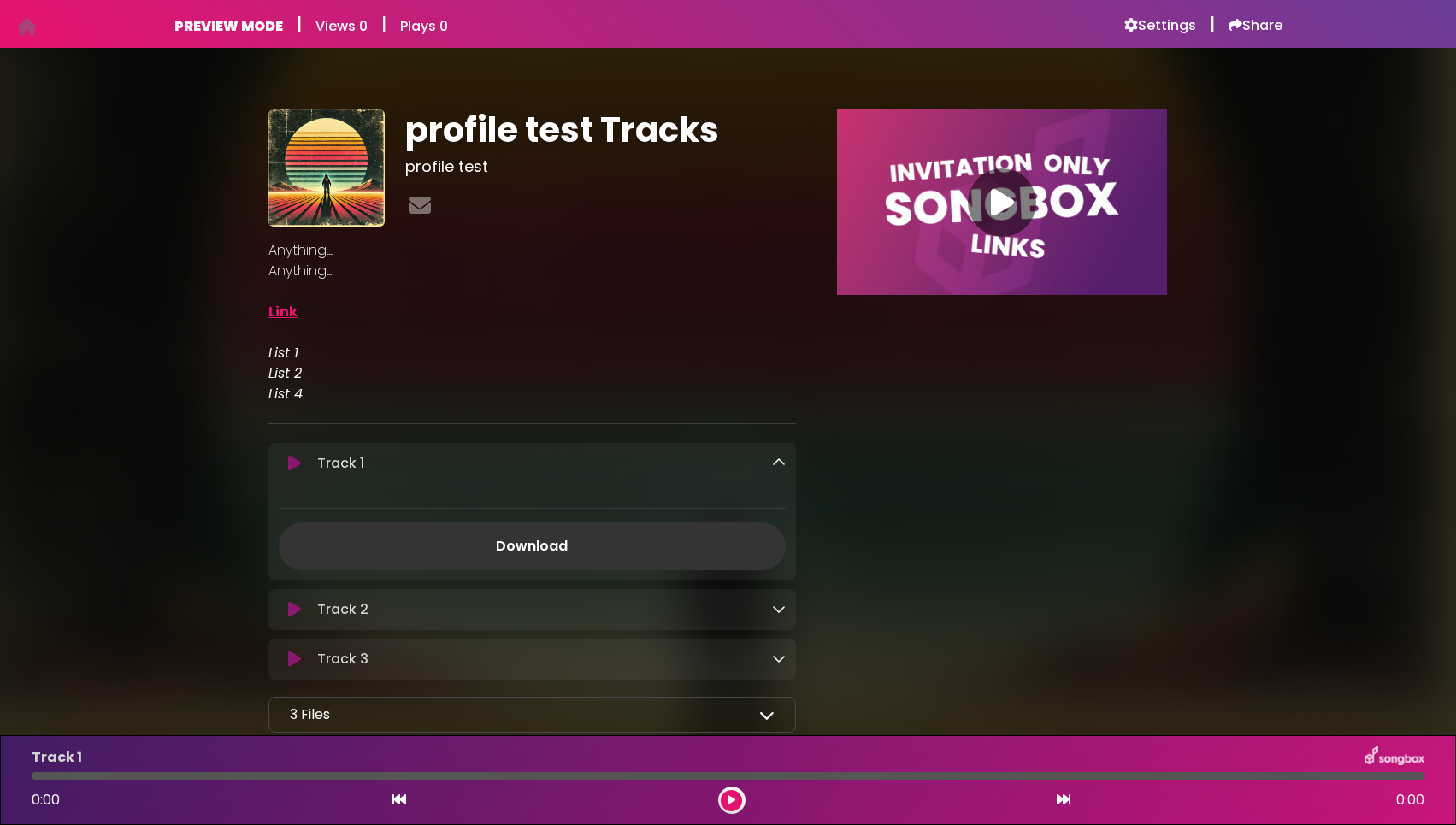
click at [781, 465] on icon at bounding box center [779, 462] width 14 height 14
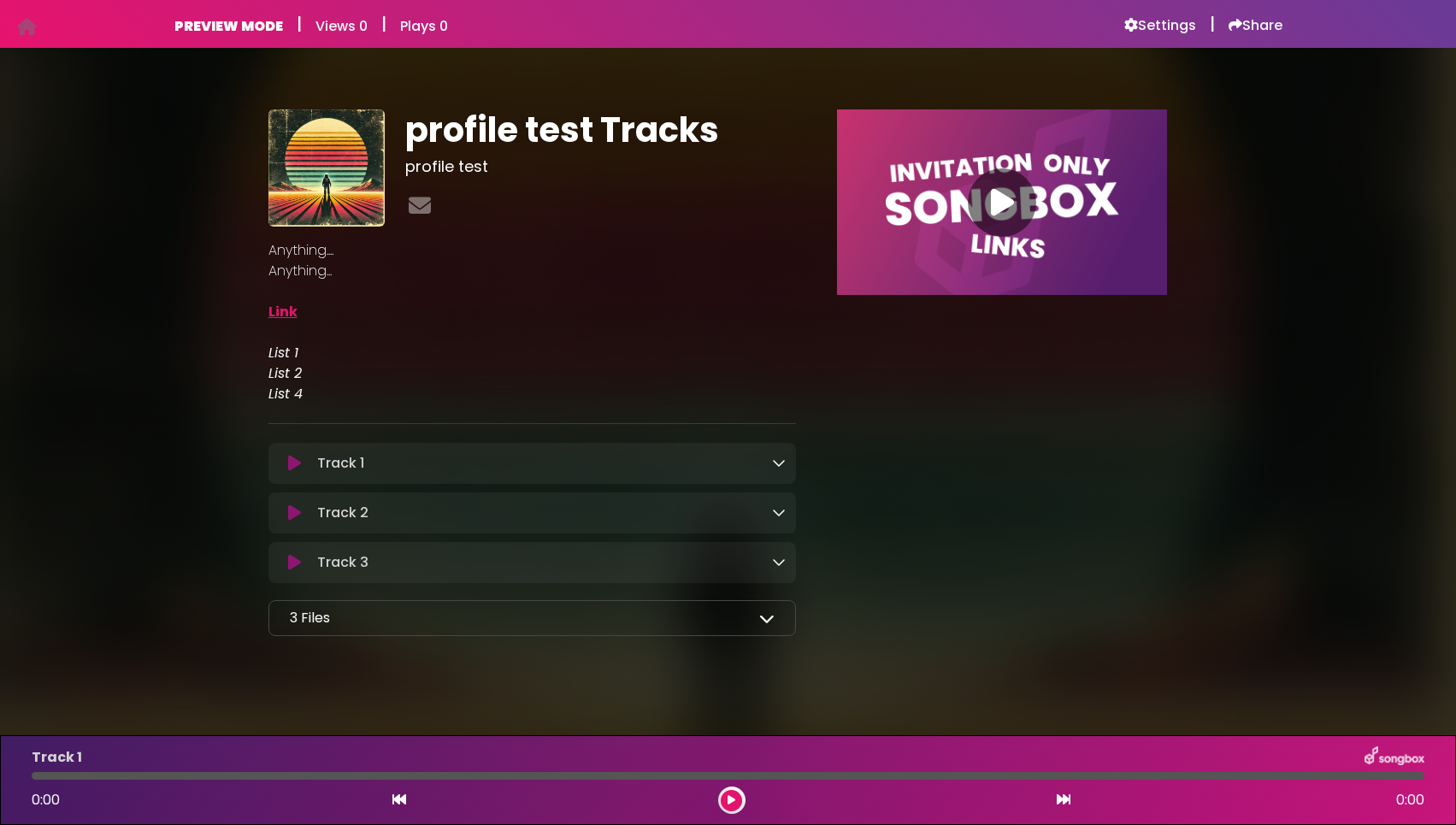
click at [786, 463] on icon at bounding box center [779, 462] width 14 height 14
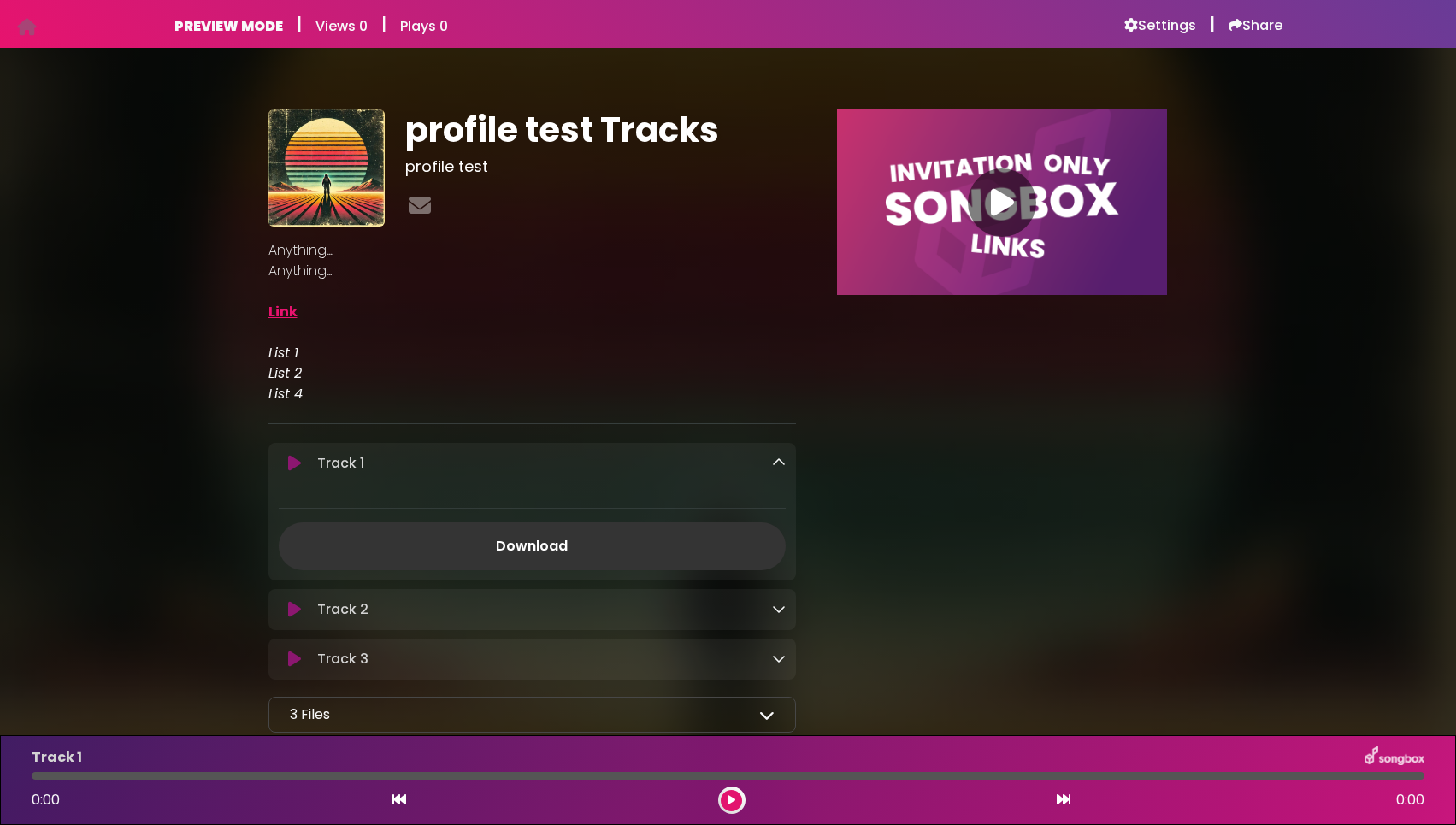
click at [785, 463] on icon at bounding box center [779, 462] width 14 height 14
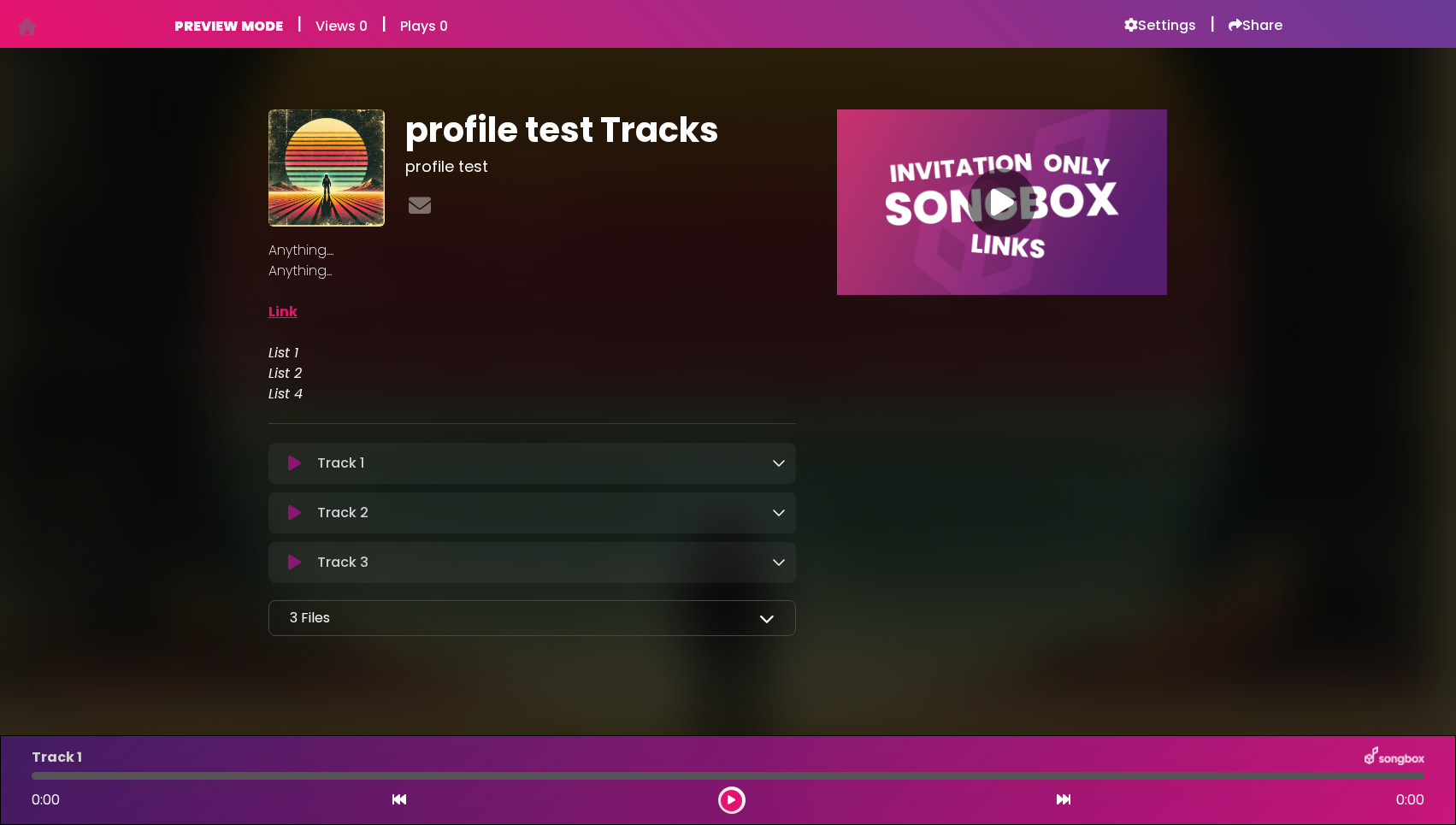
click at [779, 464] on icon at bounding box center [779, 462] width 14 height 14
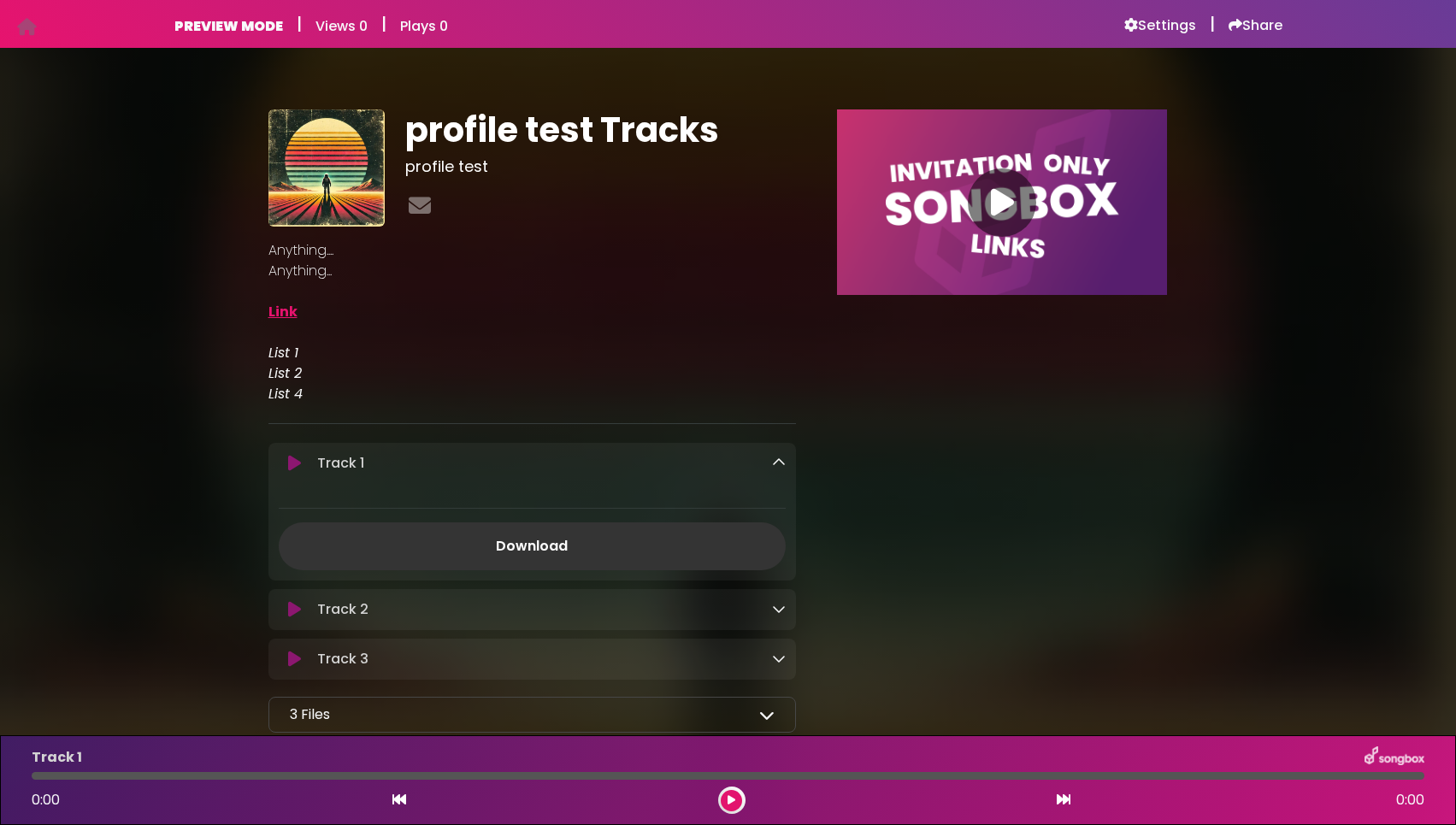
click at [779, 464] on icon at bounding box center [779, 462] width 14 height 14
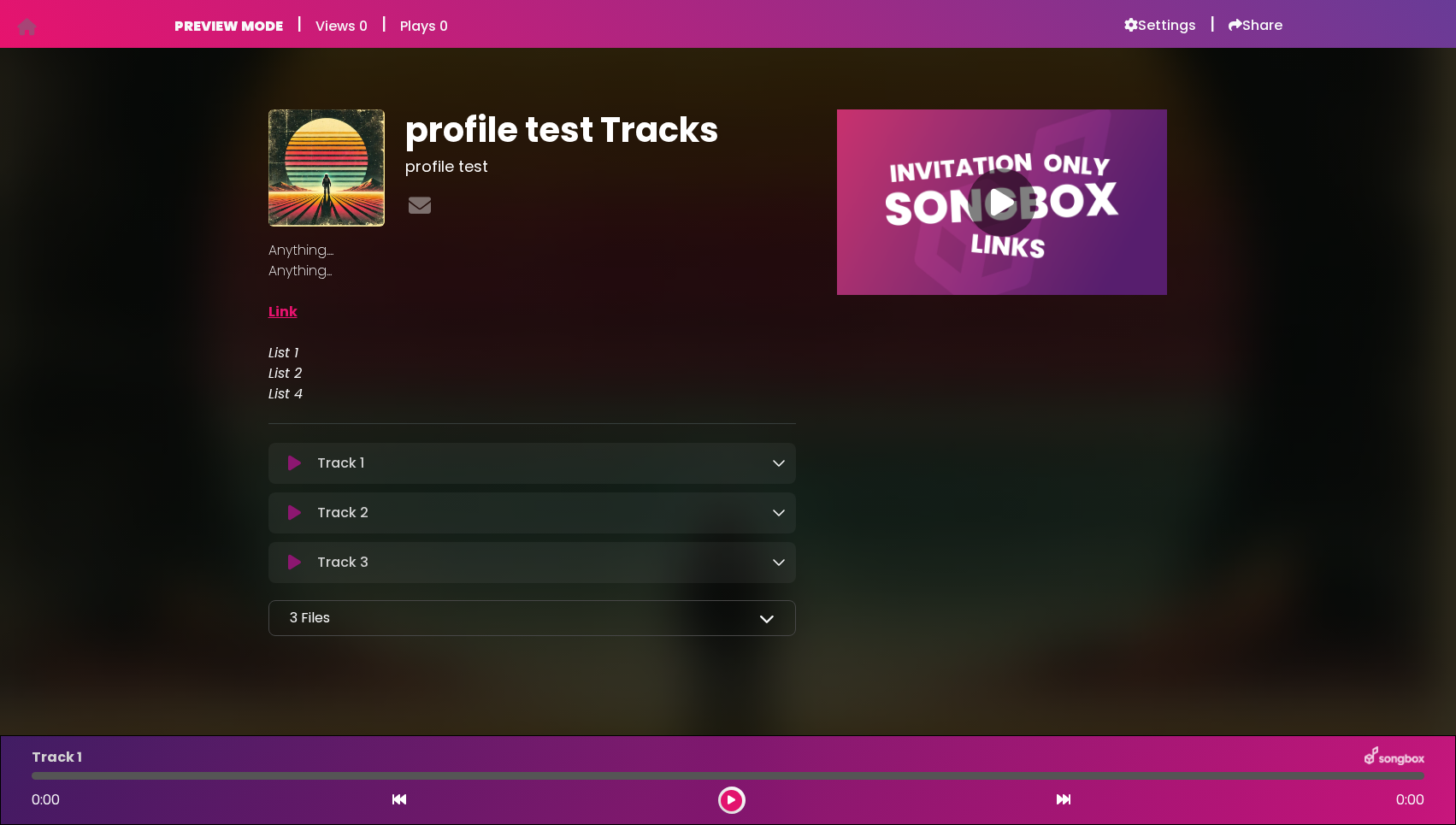
click at [776, 516] on icon at bounding box center [779, 512] width 14 height 14
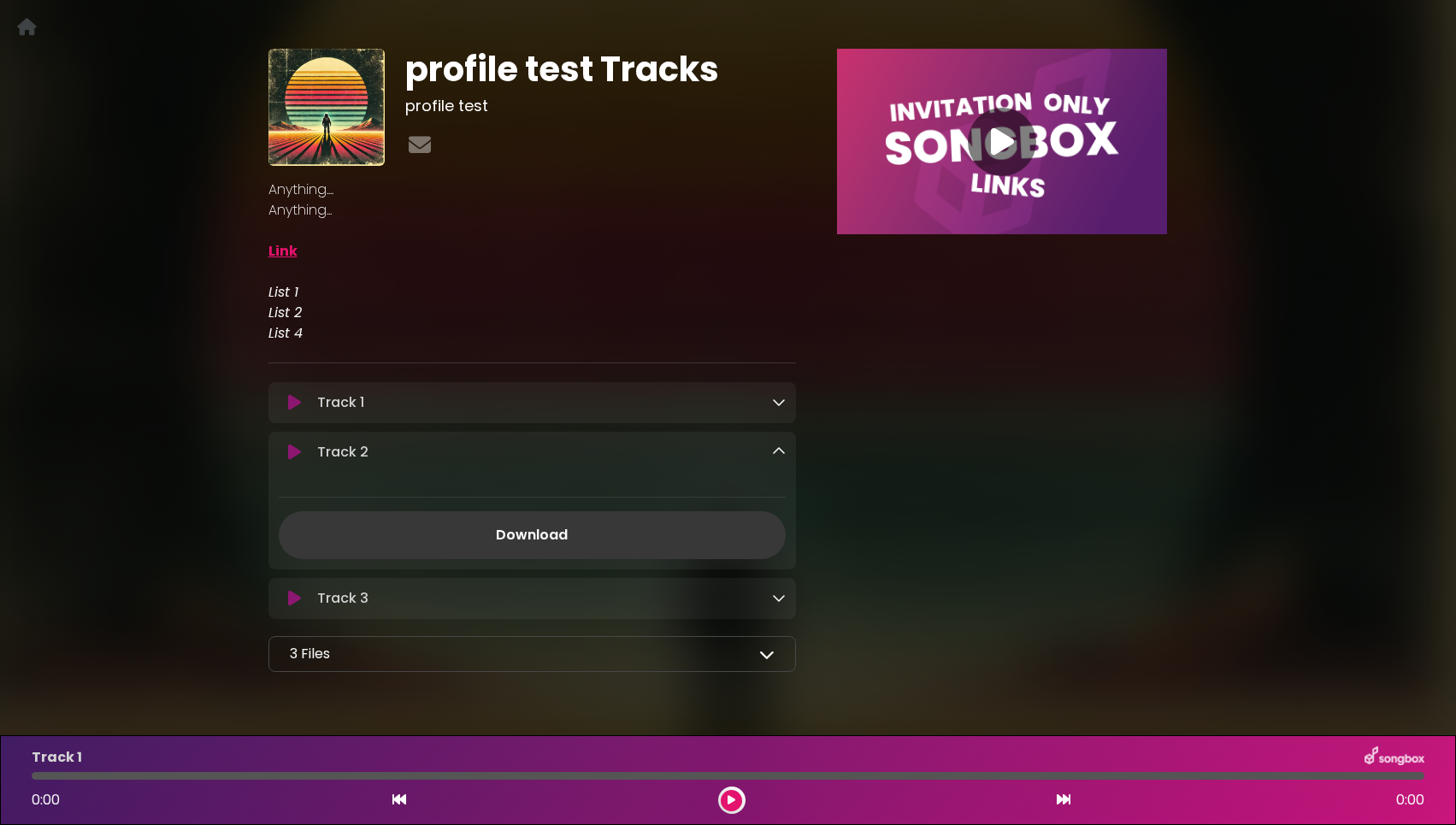
scroll to position [58, 0]
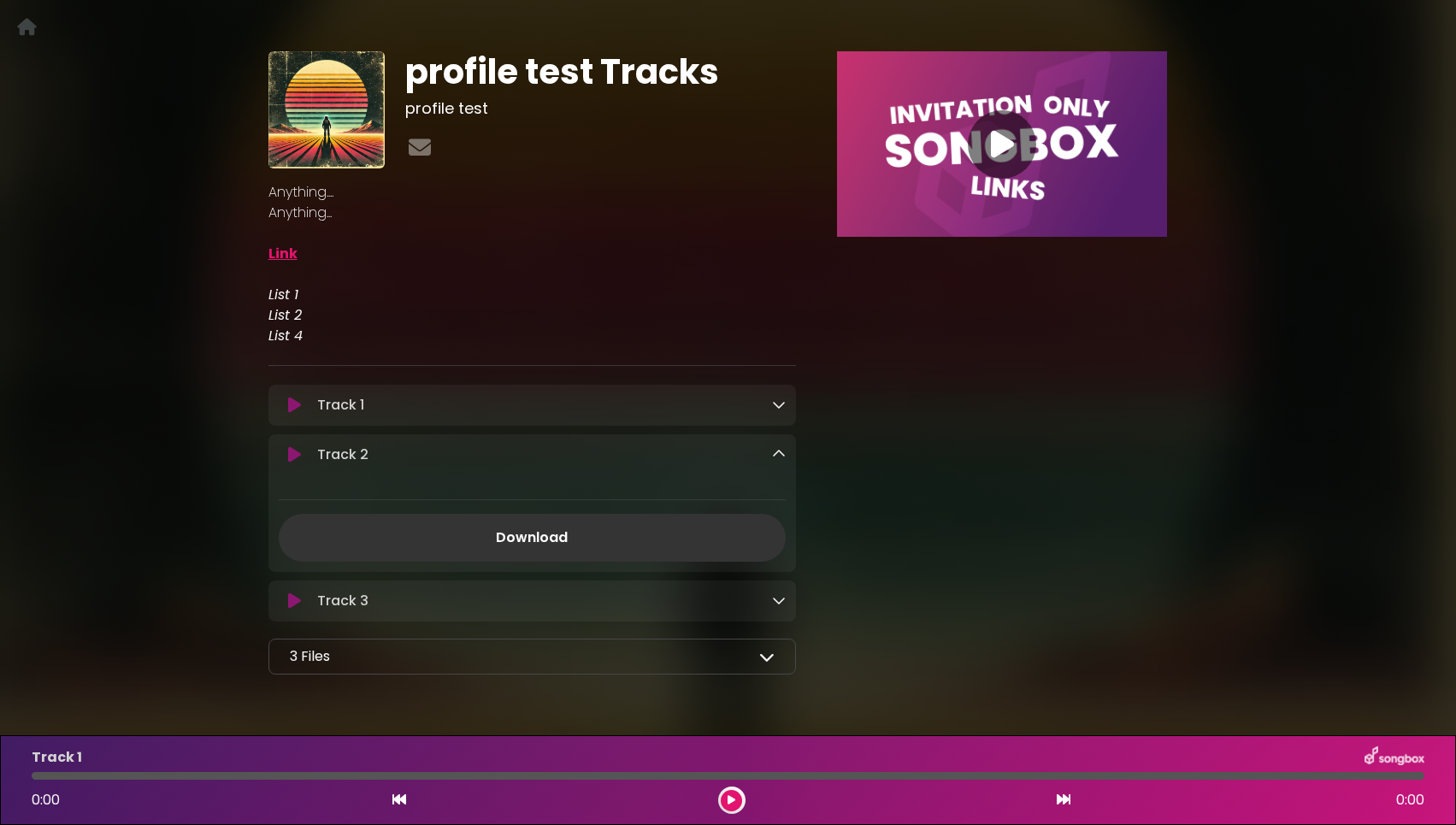
click at [776, 460] on icon at bounding box center [779, 453] width 14 height 14
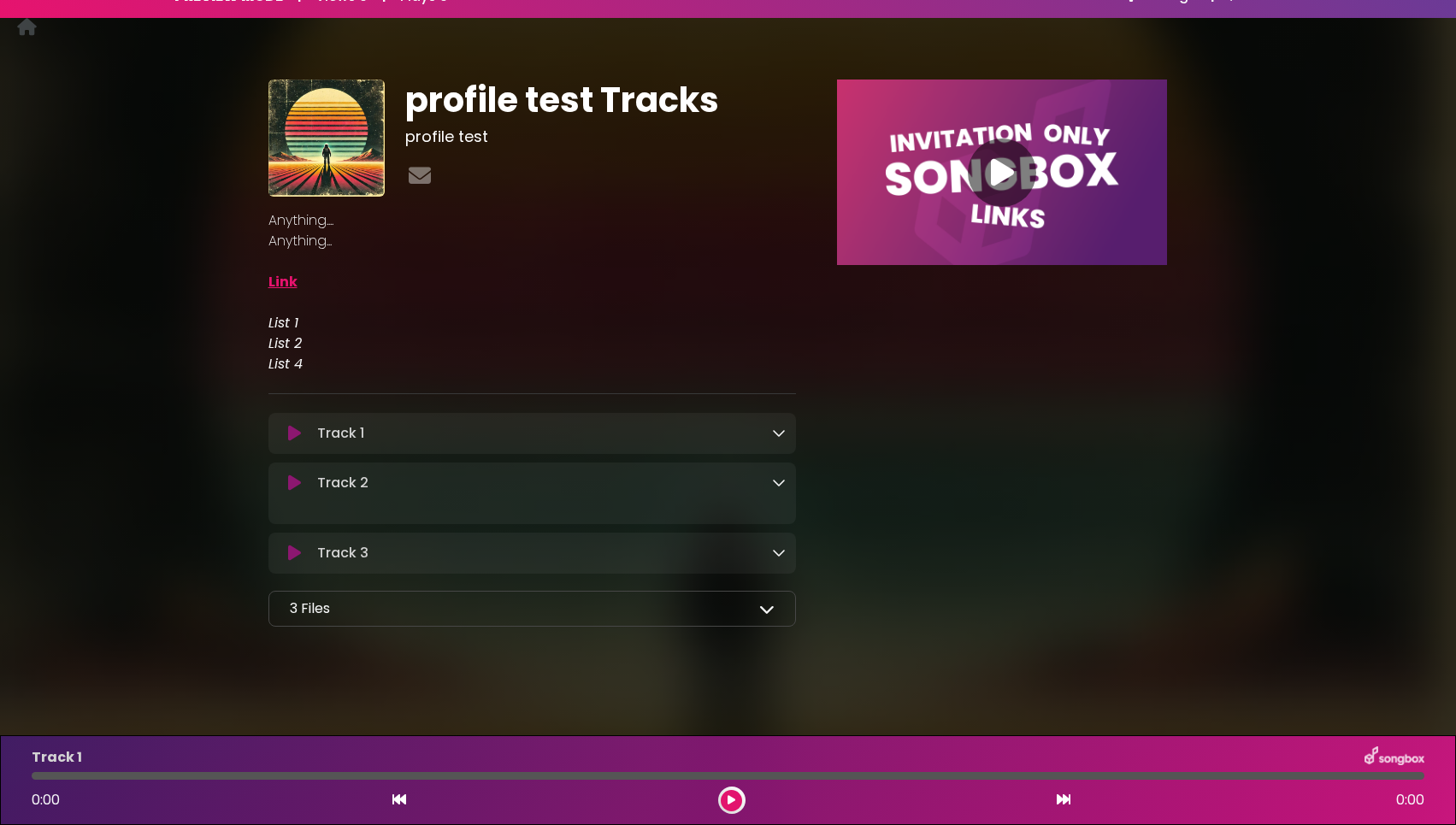
scroll to position [12, 0]
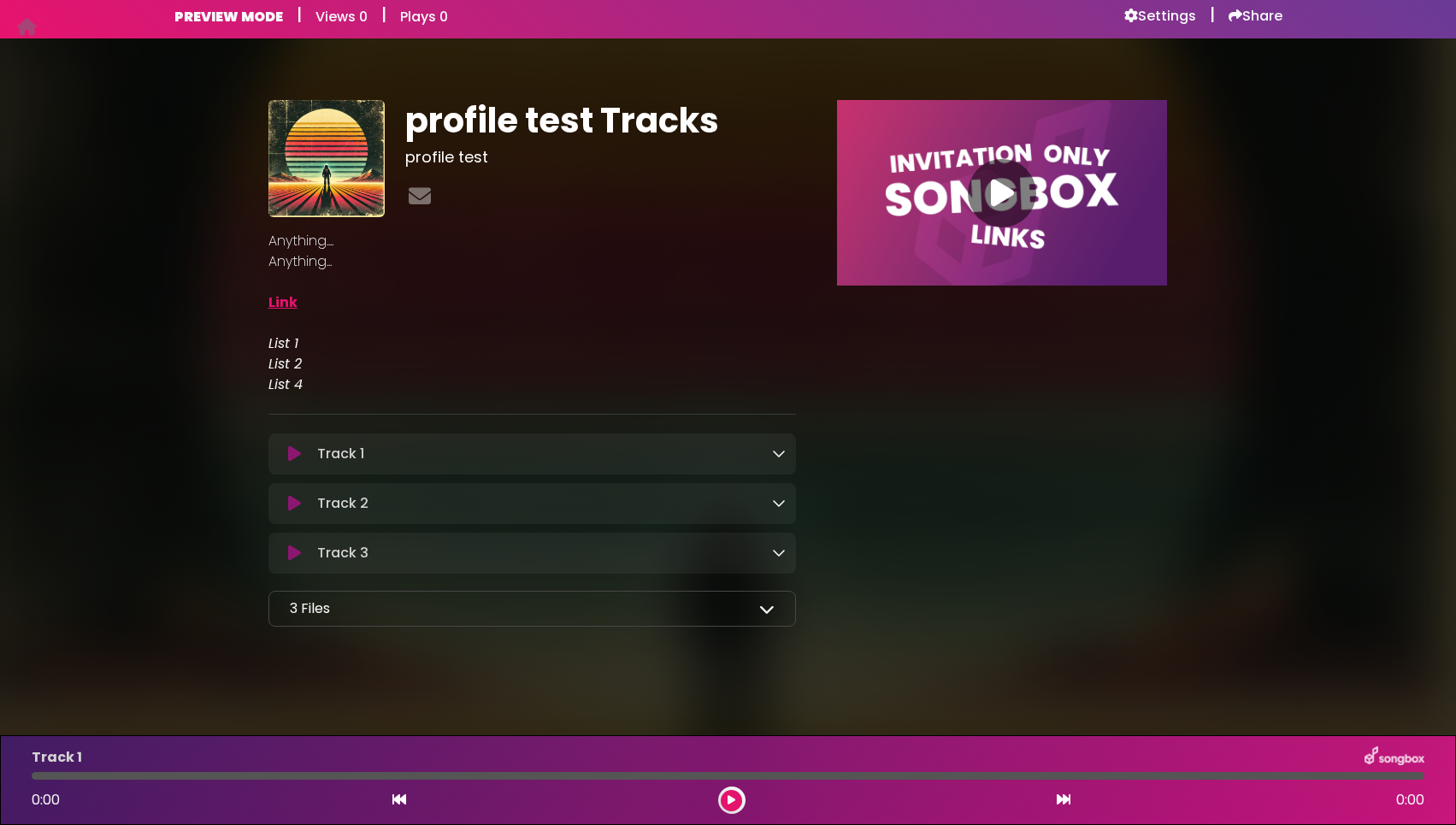
click at [782, 446] on icon at bounding box center [779, 453] width 14 height 14
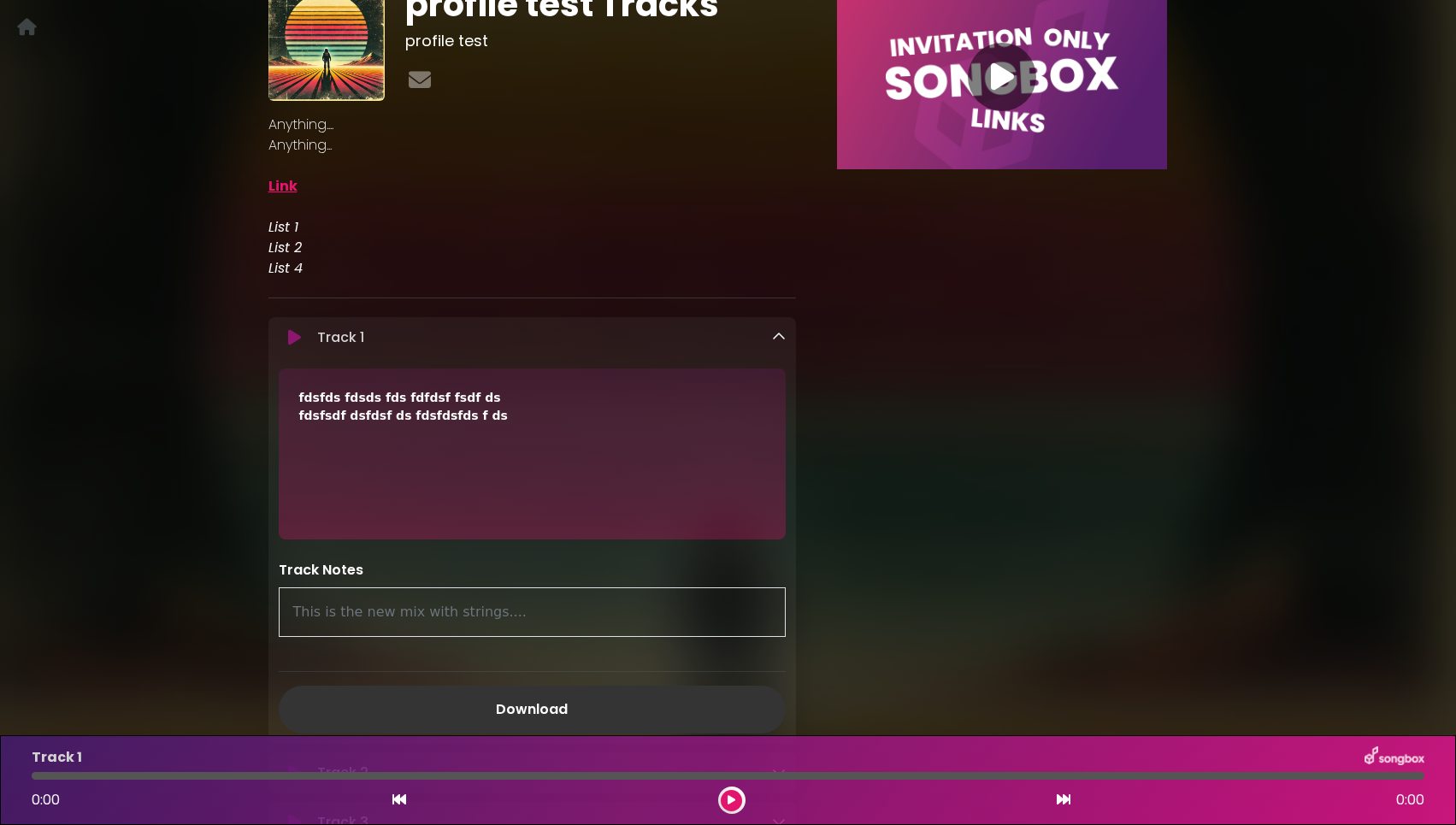
scroll to position [173, 0]
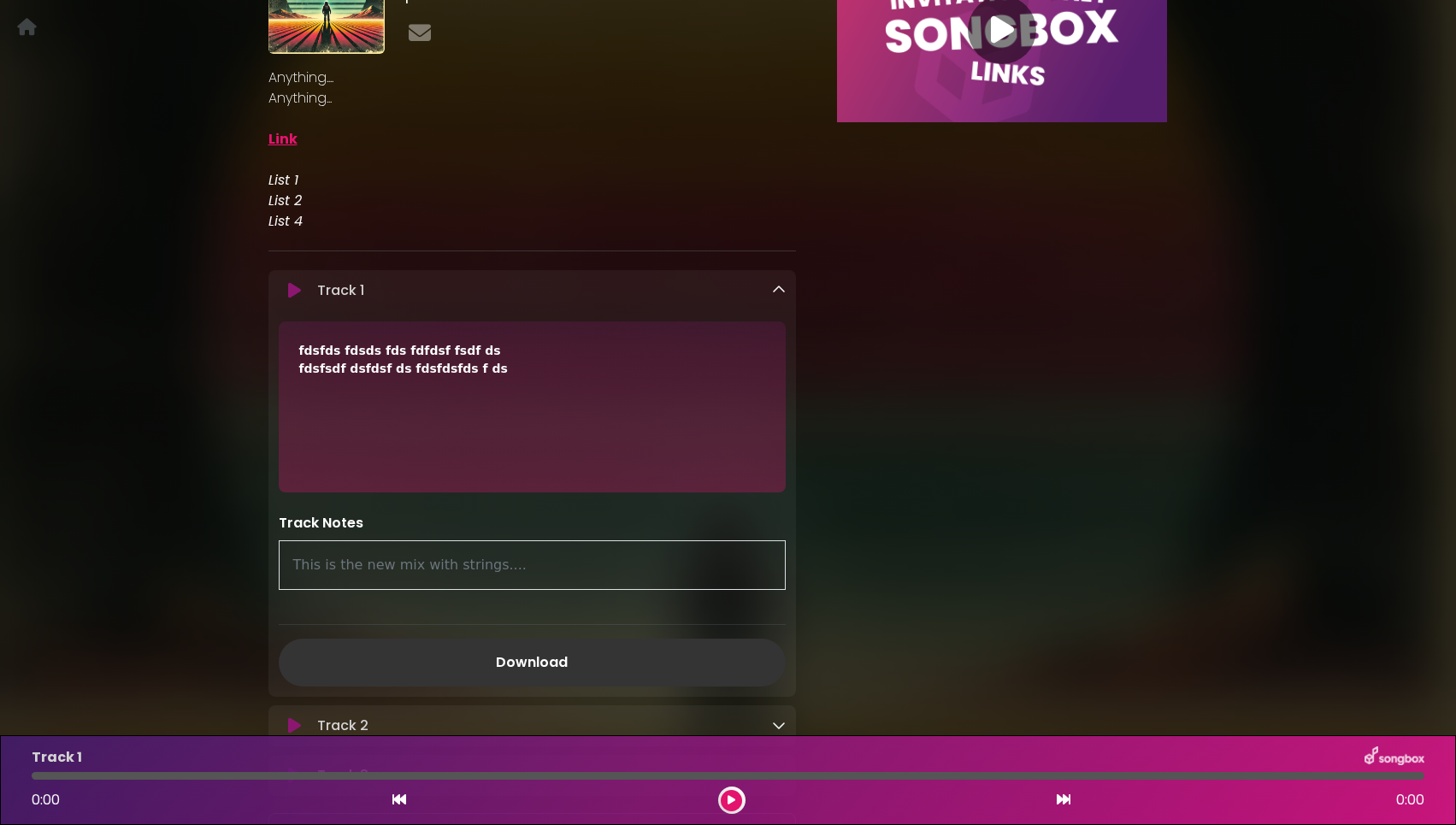
drag, startPoint x: 534, startPoint y: 392, endPoint x: 255, endPoint y: 336, distance: 284.6
click at [255, 336] on div "profile test Tracks profile test Anything.... Anything..." at bounding box center [728, 386] width 1128 height 983
click at [473, 406] on div "fdsfds fdsds fds fdfdsf fsdf ds fdsfsdf dsfdsf ds fdsfdsfds f ds" at bounding box center [533, 407] width 508 height 171
drag, startPoint x: 516, startPoint y: 577, endPoint x: 270, endPoint y: 576, distance: 246.0
click at [270, 576] on div "Track Notes This is the new mix with strings...." at bounding box center [533, 551] width 528 height 76
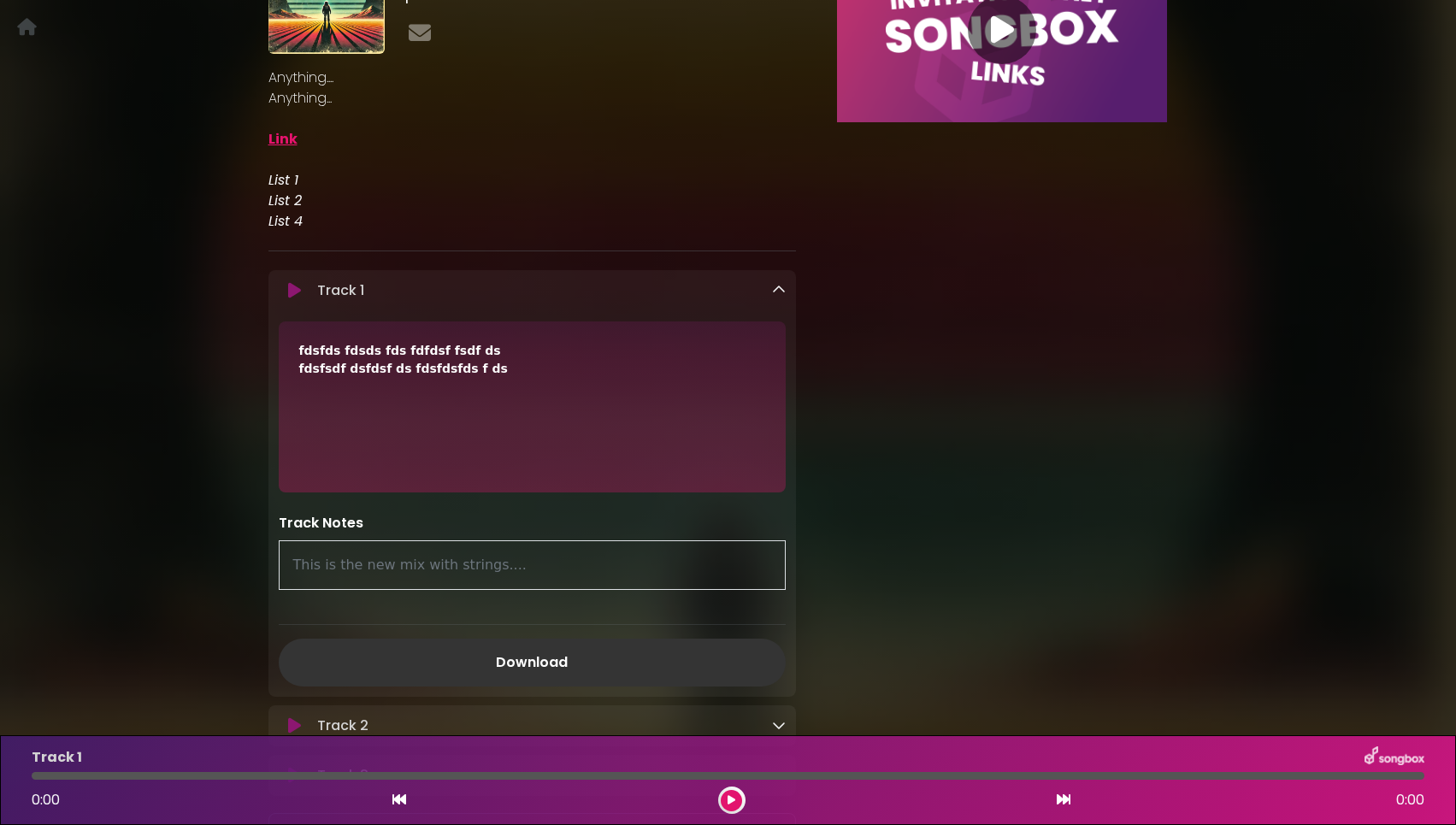
click at [514, 565] on div "This is the new mix with strings...." at bounding box center [533, 565] width 508 height 49
click at [786, 497] on div "fdsfds fdsds fds fdfdsf fsdf ds fdsfsdf dsfdsf ds fdsfdsfds f ds Track Notes Th…" at bounding box center [533, 465] width 528 height 289
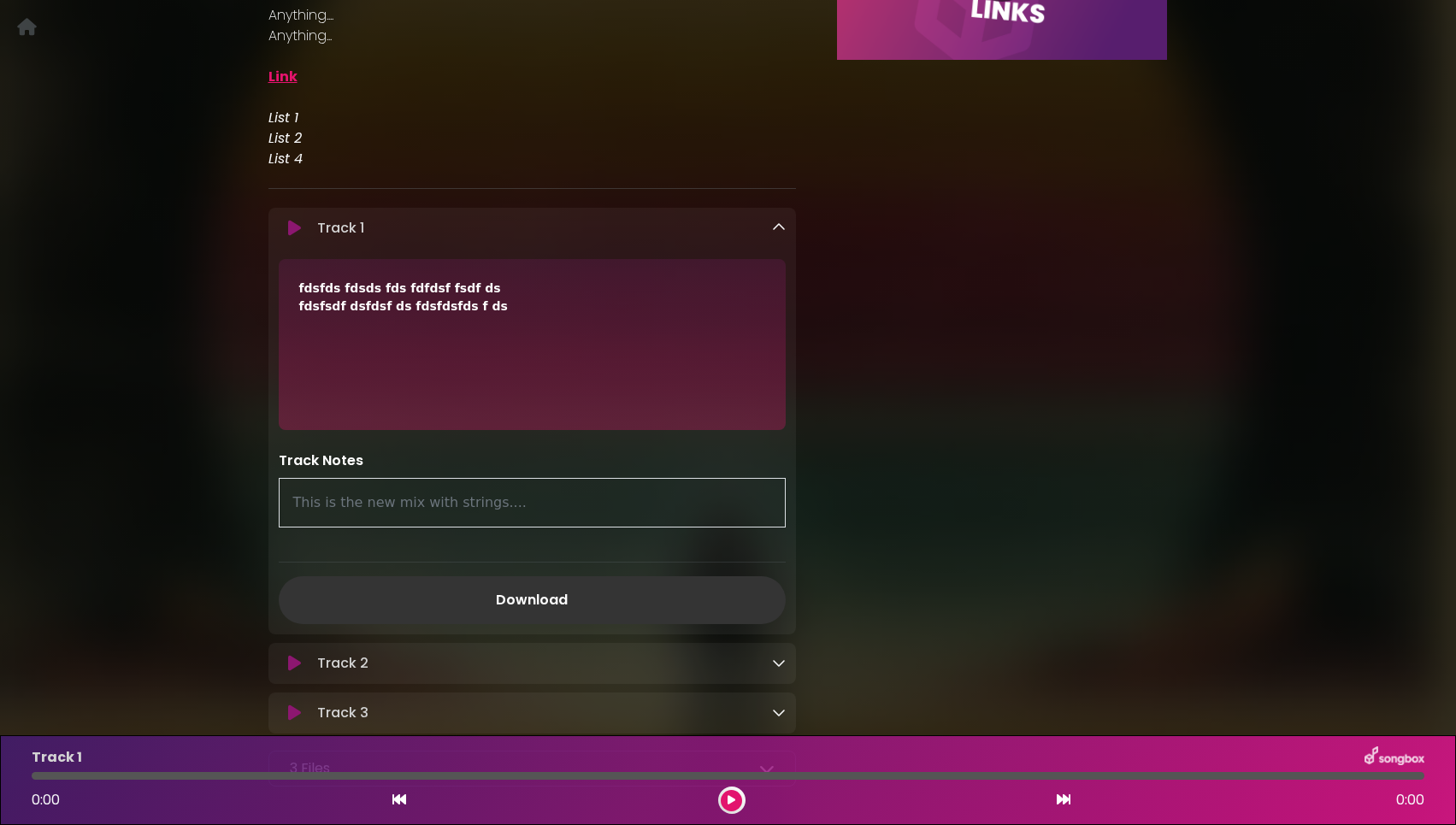
scroll to position [240, 0]
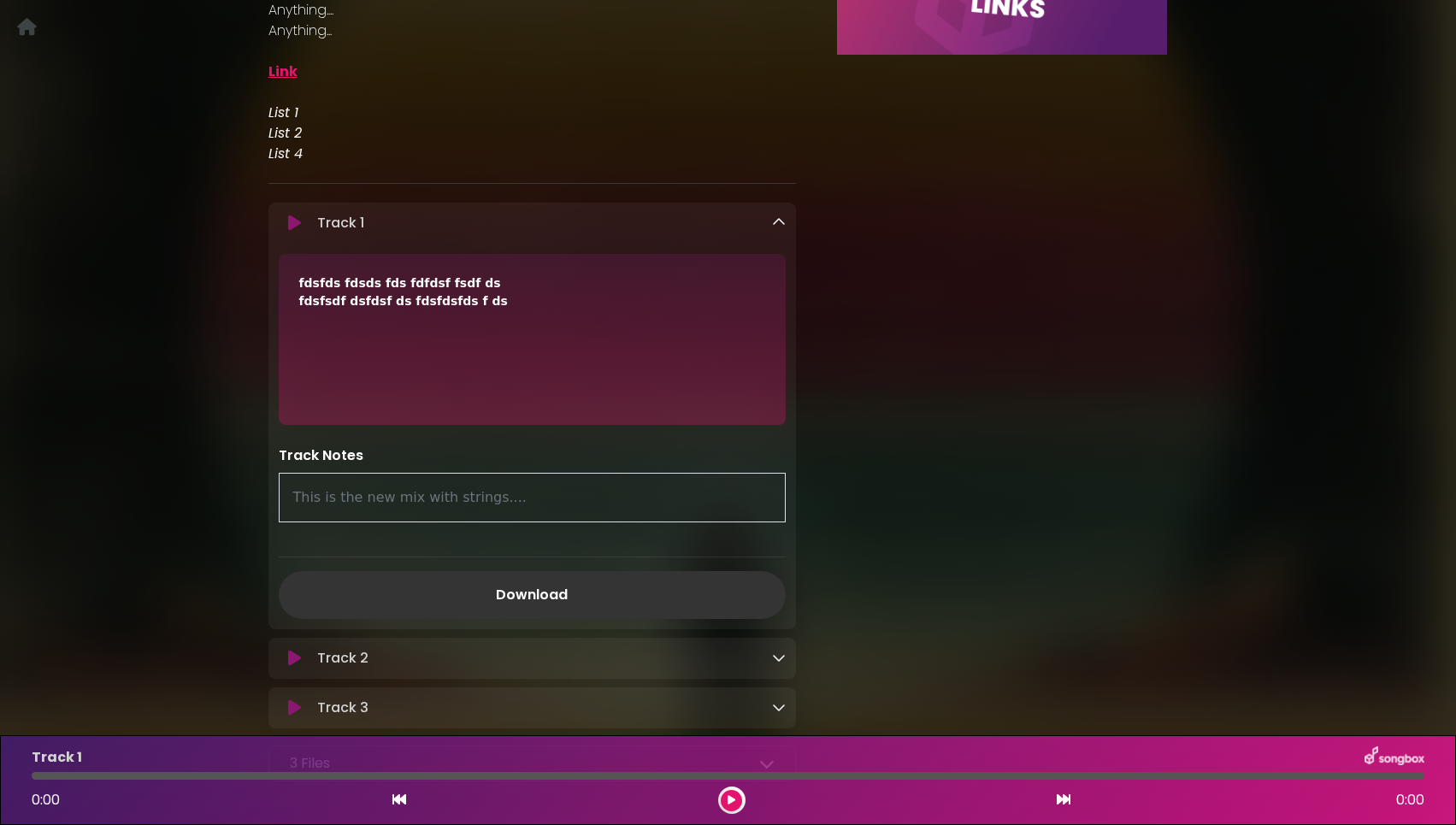
click at [780, 228] on icon at bounding box center [779, 222] width 14 height 14
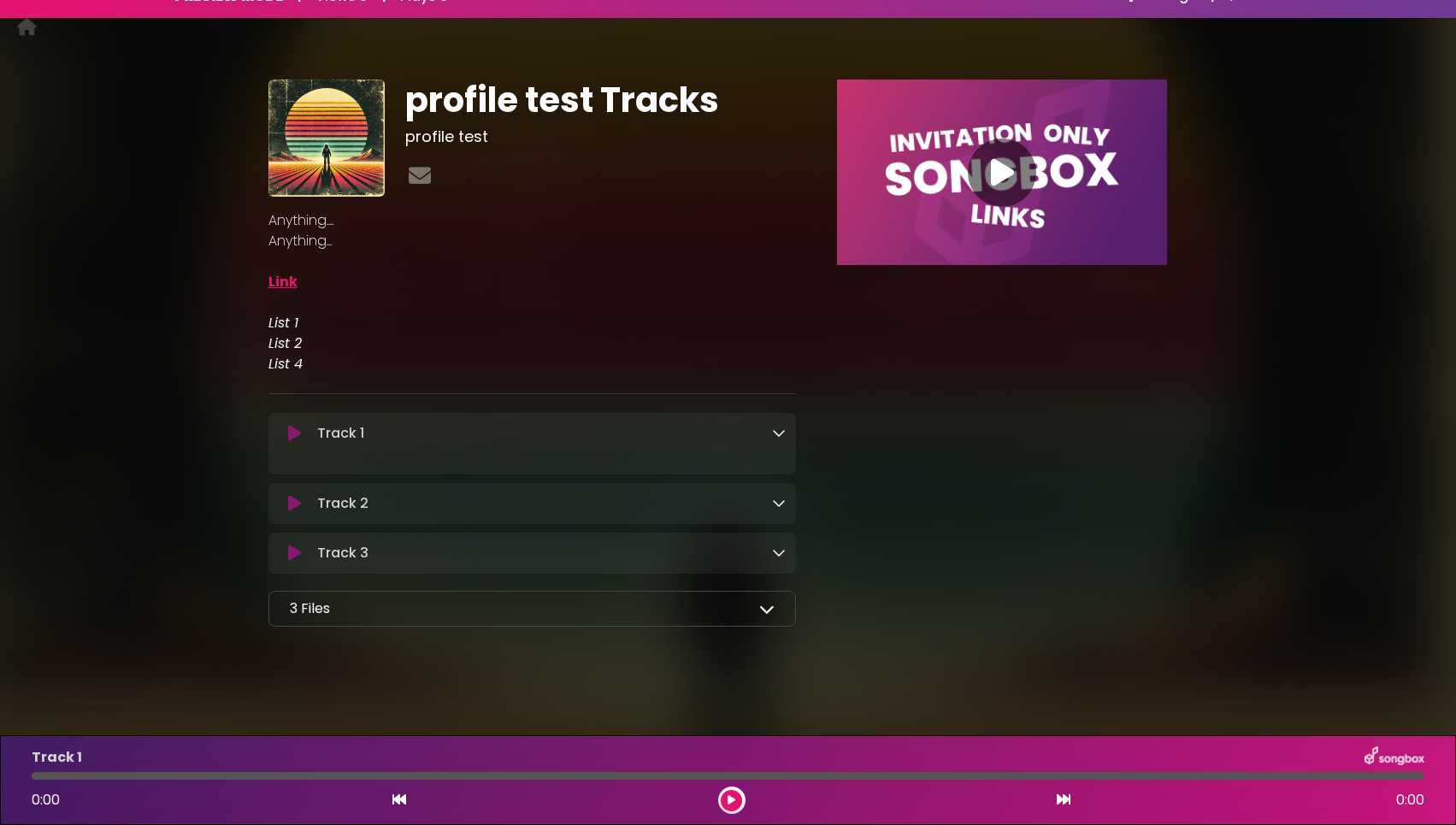
scroll to position [12, 0]
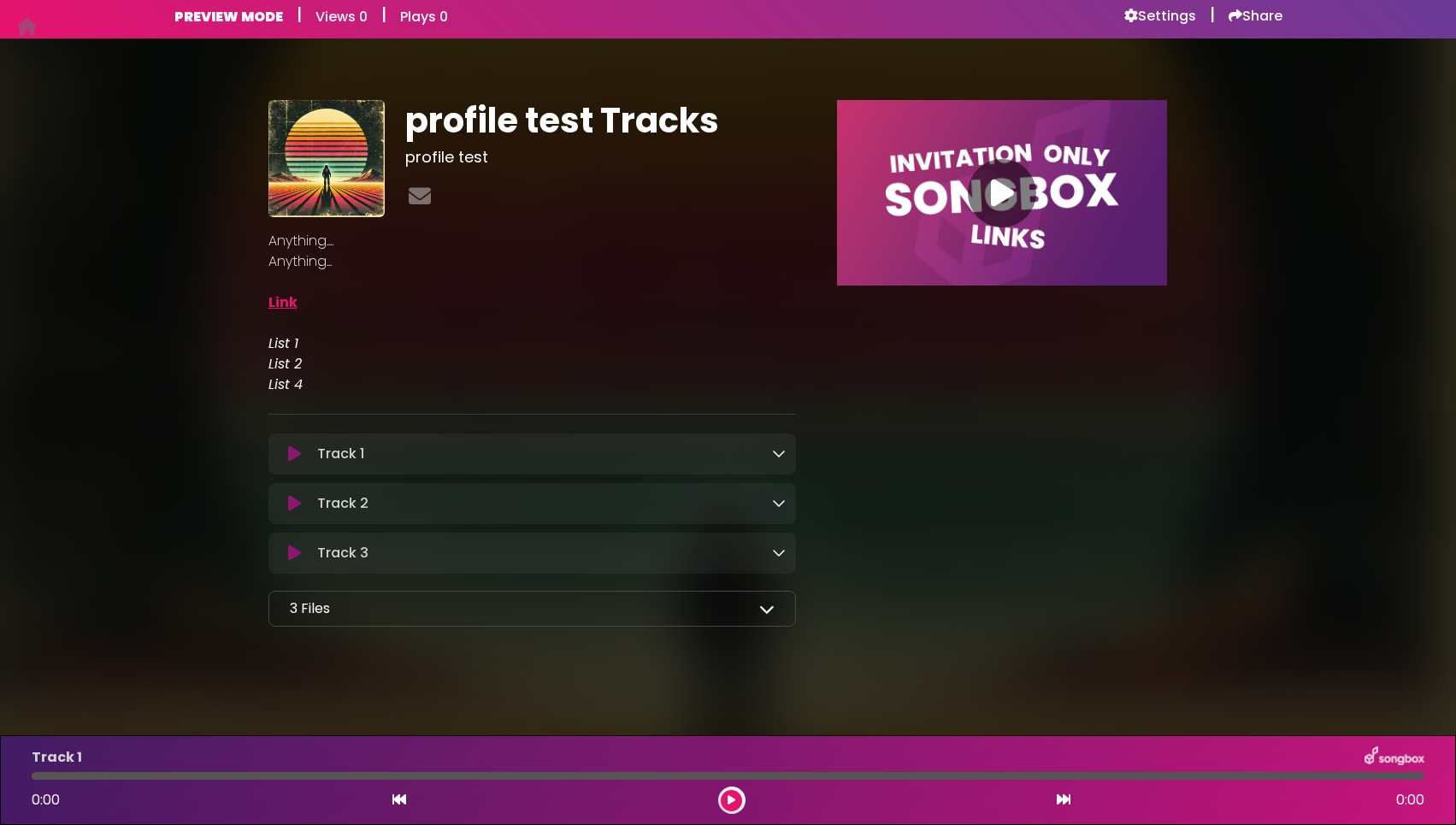
click at [785, 452] on icon at bounding box center [779, 453] width 14 height 14
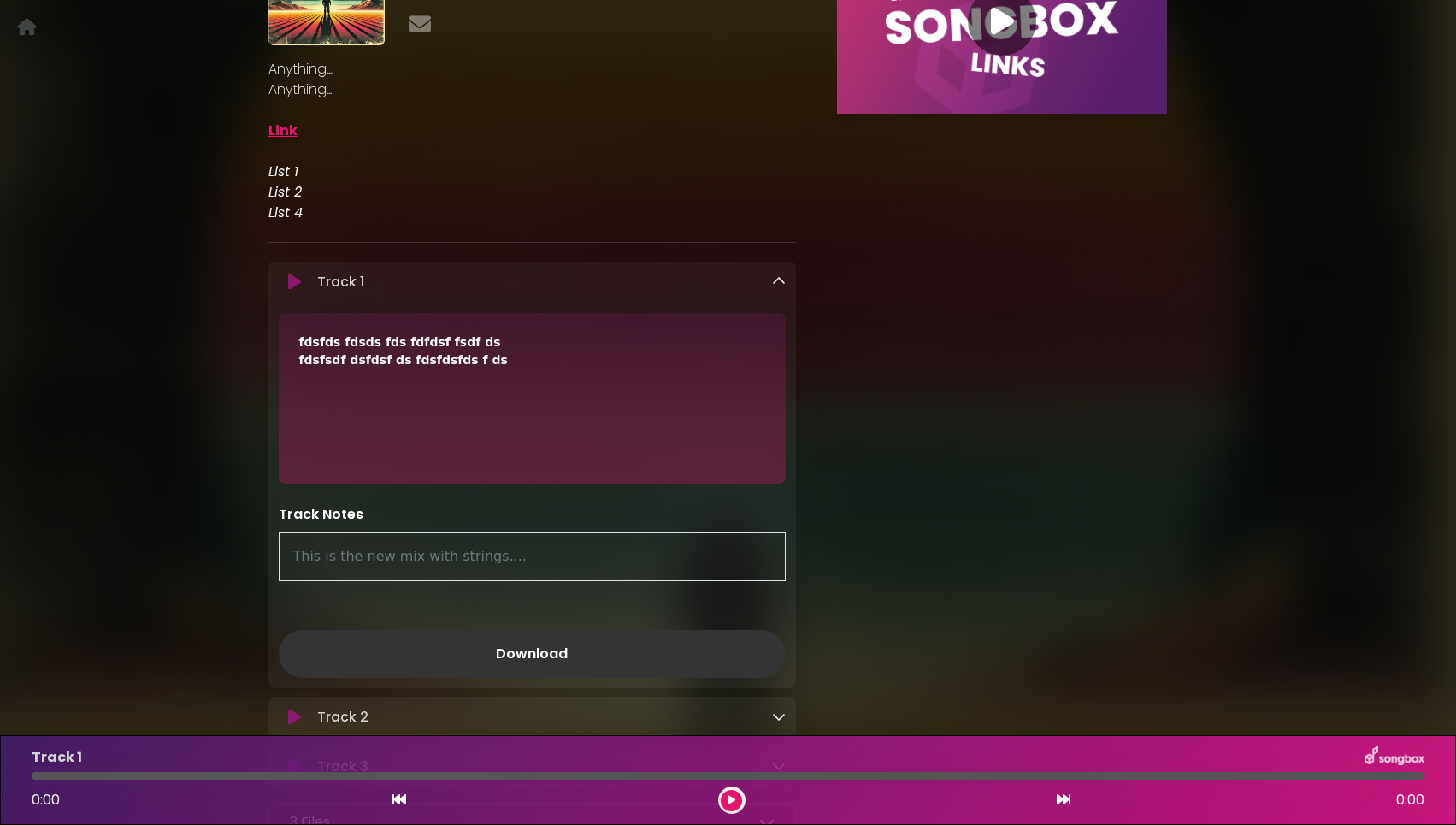
scroll to position [188, 0]
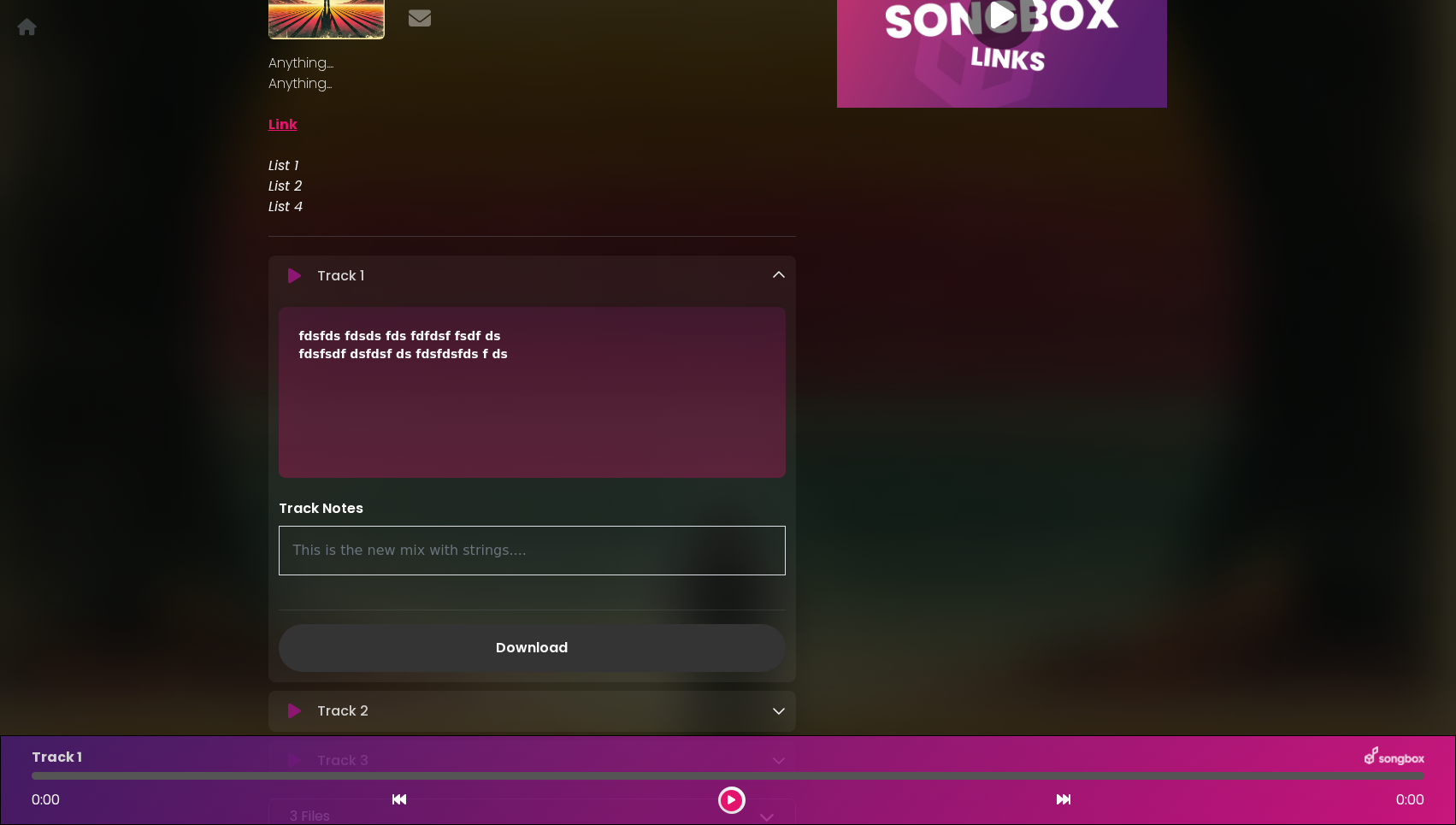
click at [784, 271] on icon at bounding box center [779, 275] width 14 height 14
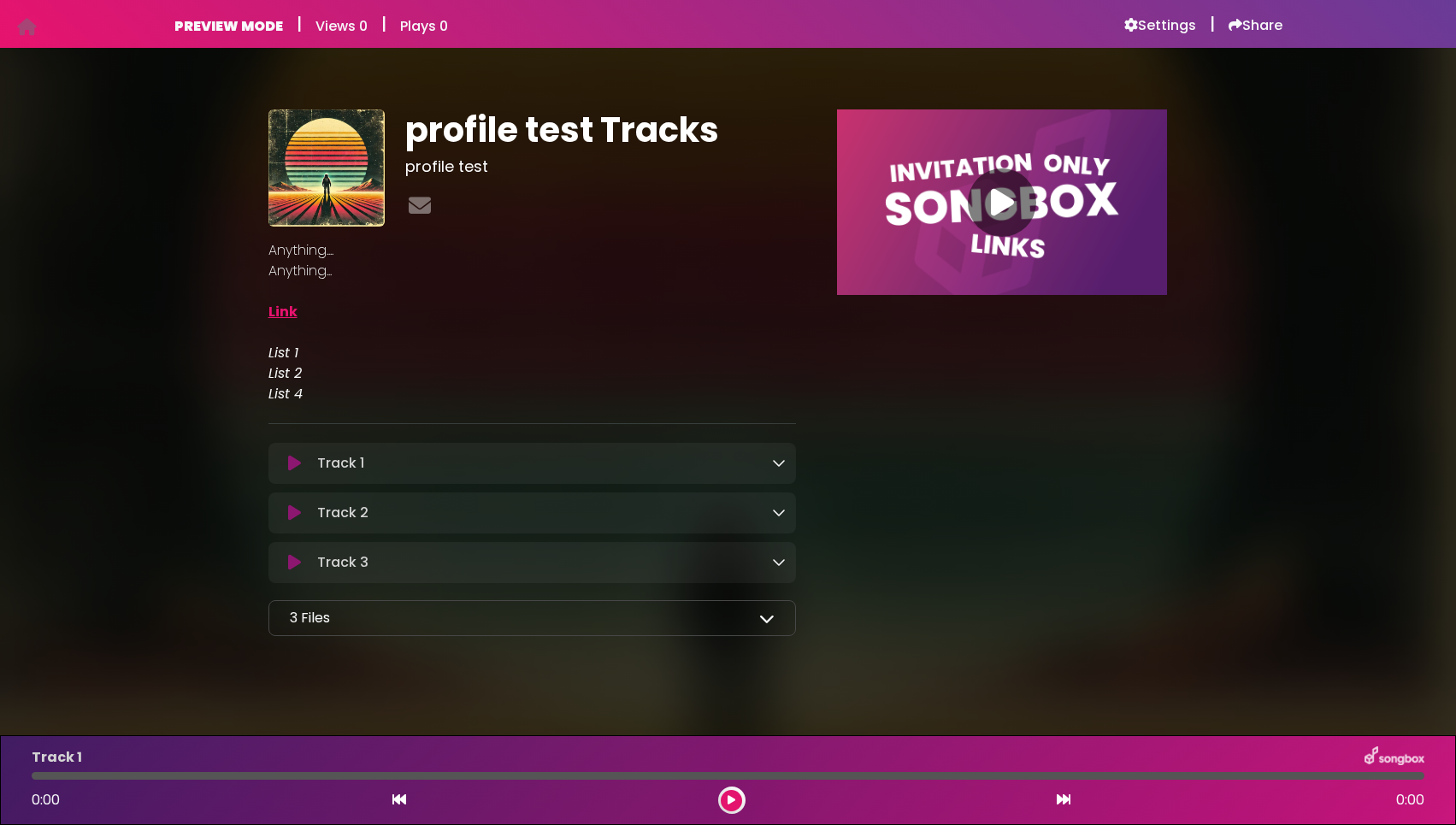
scroll to position [0, 0]
